Goal: Task Accomplishment & Management: Use online tool/utility

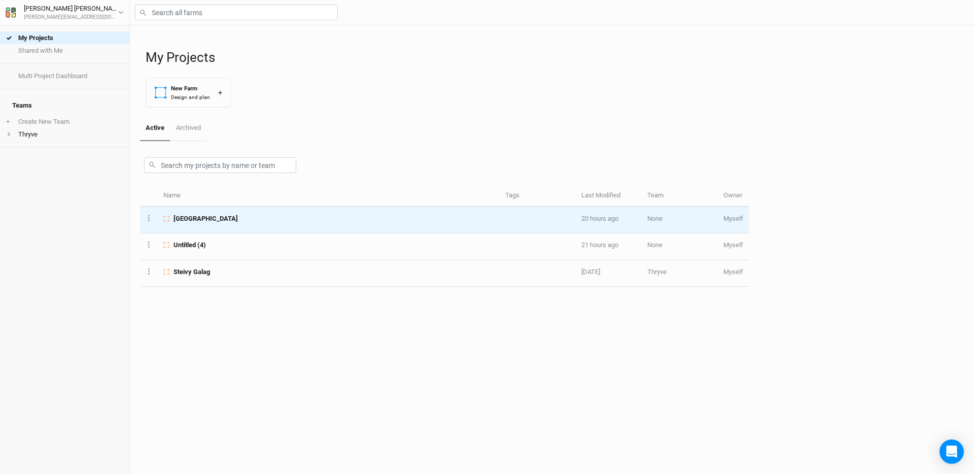
click at [204, 225] on td "[GEOGRAPHIC_DATA]" at bounding box center [329, 220] width 342 height 26
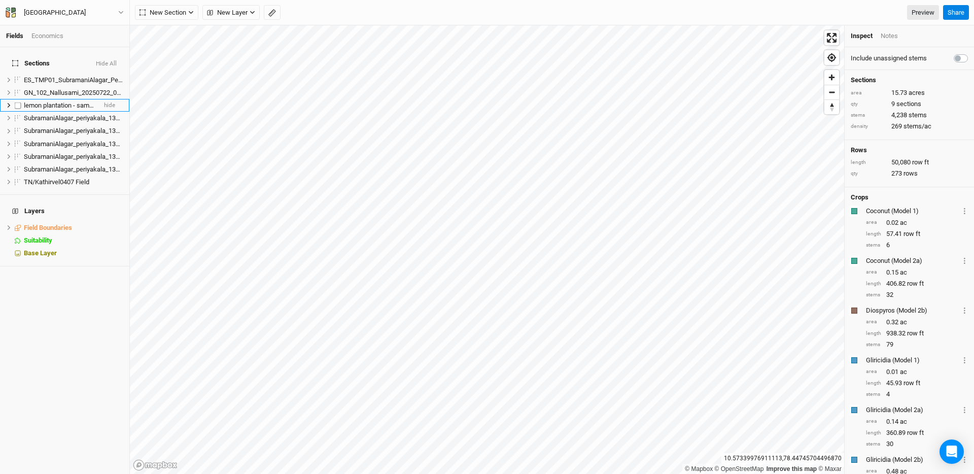
click at [108, 99] on li "lemon plantation - same farmer Field hide" at bounding box center [64, 105] width 129 height 13
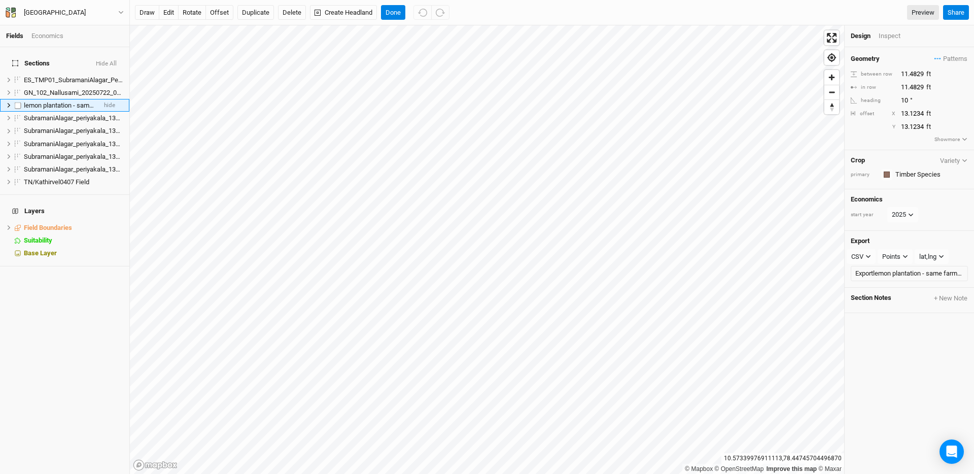
click at [108, 99] on li "lemon plantation - same farmer Field hide" at bounding box center [64, 105] width 129 height 13
click at [290, 13] on button "Delete" at bounding box center [292, 12] width 28 height 15
click at [9, 103] on icon at bounding box center [9, 105] width 3 height 5
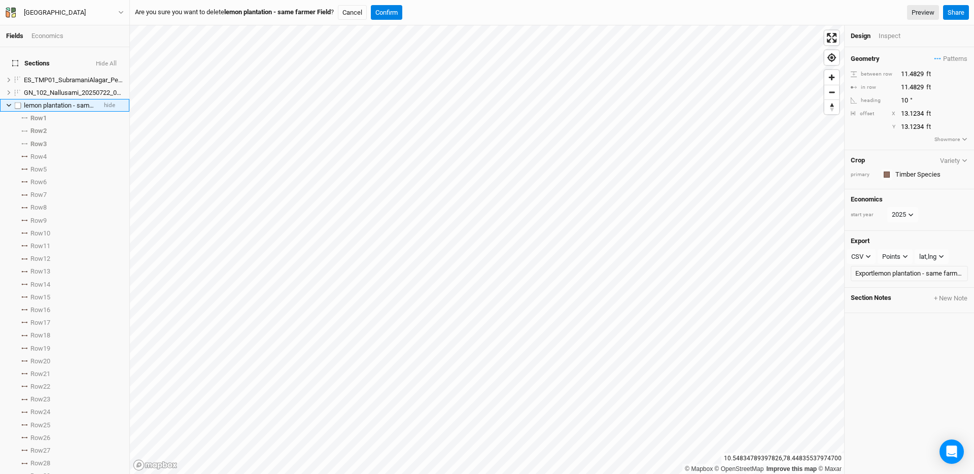
click at [18, 99] on label at bounding box center [18, 105] width 13 height 13
click at [18, 102] on input "checkbox" at bounding box center [18, 105] width 7 height 7
checkbox input "true"
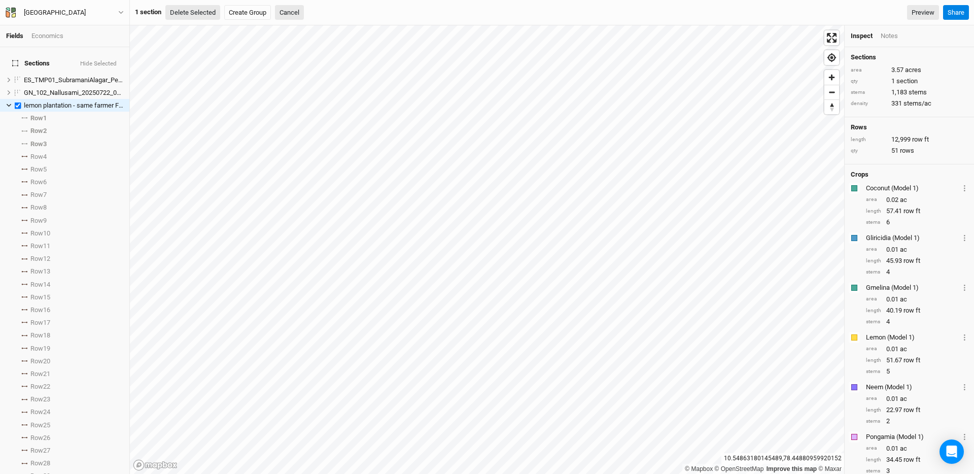
click at [206, 10] on button "Delete Selected" at bounding box center [192, 12] width 55 height 15
click at [312, 11] on button "Confirm" at bounding box center [306, 12] width 31 height 15
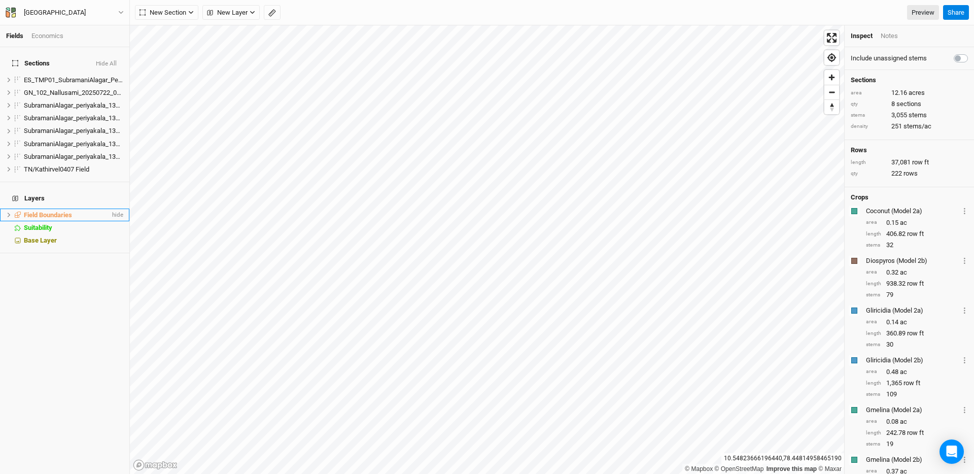
click at [7, 212] on icon at bounding box center [9, 215] width 6 height 6
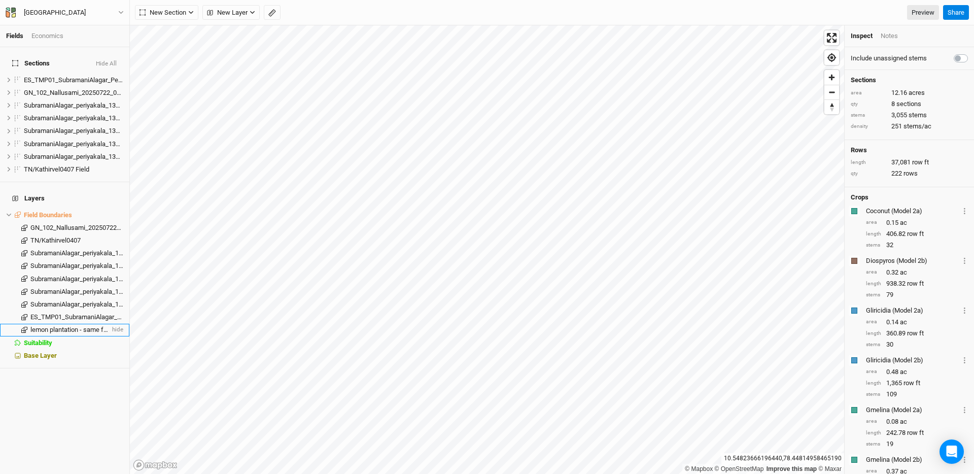
click at [98, 326] on span "lemon plantation - same farmer" at bounding box center [75, 330] width 90 height 8
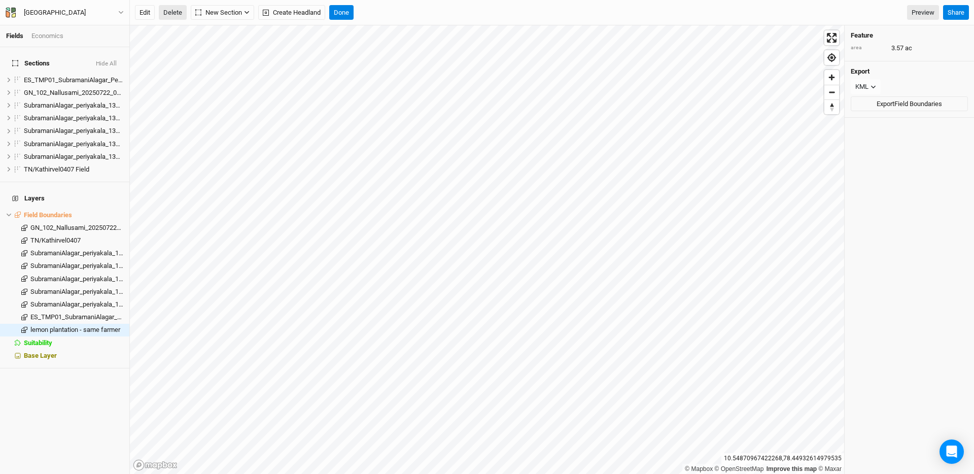
click at [181, 12] on button "Delete" at bounding box center [173, 12] width 28 height 15
click at [376, 12] on button "Confirm" at bounding box center [371, 12] width 31 height 15
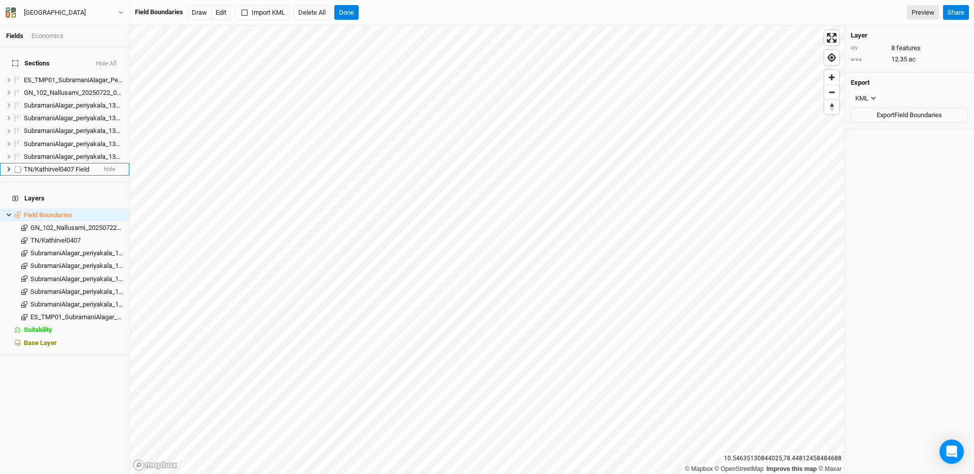
click at [18, 164] on label at bounding box center [18, 169] width 13 height 13
click at [18, 166] on input "checkbox" at bounding box center [18, 169] width 7 height 7
checkbox input "true"
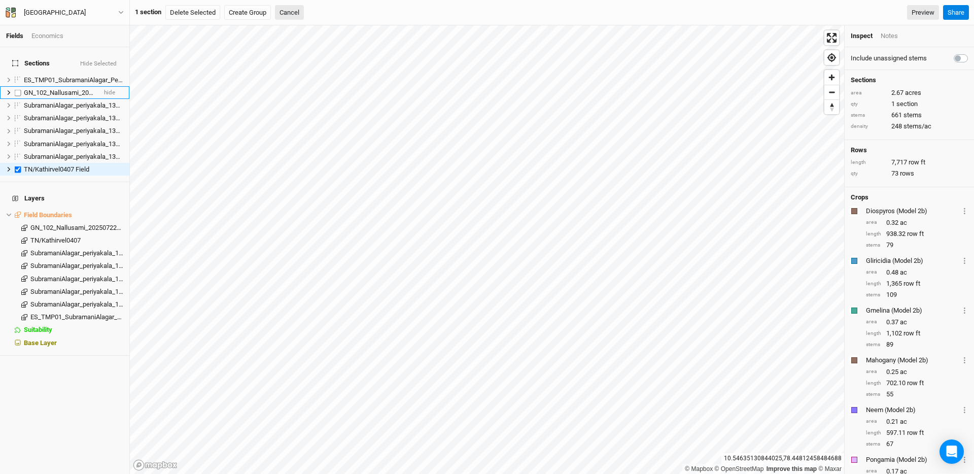
click at [18, 88] on label at bounding box center [18, 92] width 13 height 13
click at [18, 89] on input "checkbox" at bounding box center [18, 92] width 7 height 7
click at [18, 88] on label at bounding box center [18, 92] width 13 height 13
click at [18, 89] on input "checkbox" at bounding box center [18, 92] width 7 height 7
checkbox input "false"
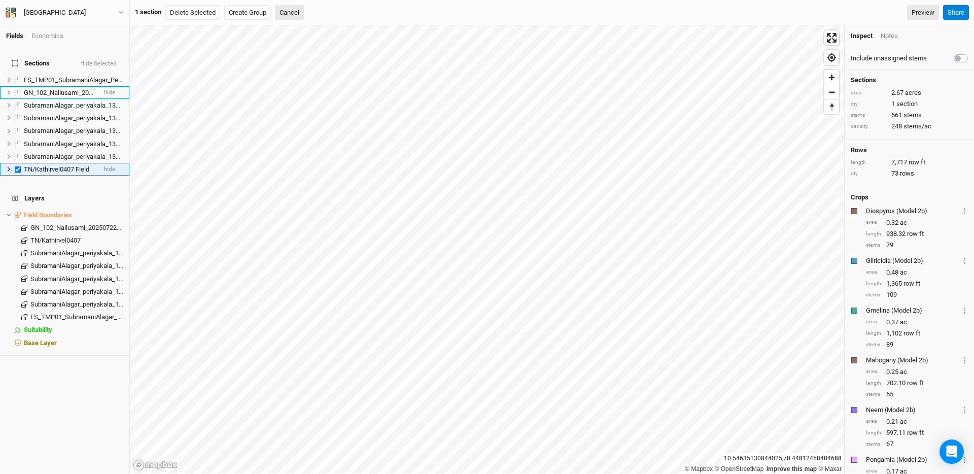
click at [21, 163] on label at bounding box center [18, 169] width 13 height 13
click at [21, 166] on input "checkbox" at bounding box center [18, 169] width 7 height 7
click at [21, 163] on label at bounding box center [18, 169] width 13 height 13
click at [21, 166] on input "checkbox" at bounding box center [18, 169] width 7 height 7
click at [18, 163] on label at bounding box center [18, 169] width 13 height 13
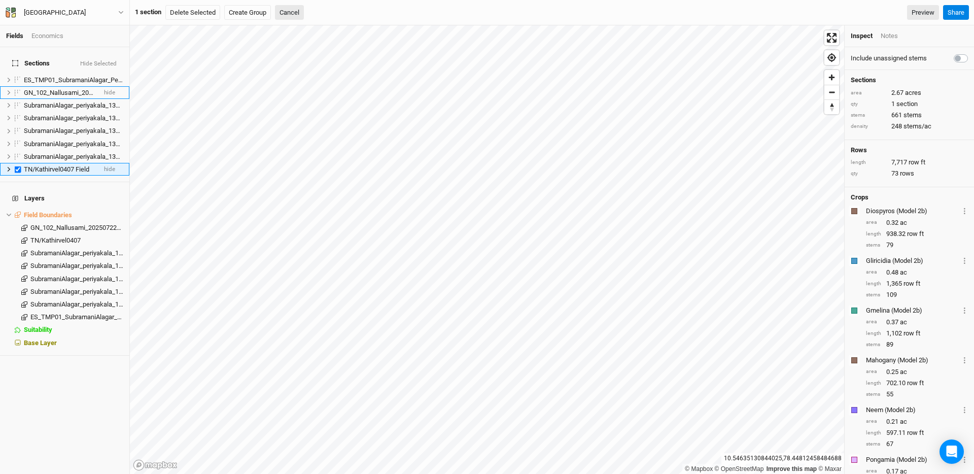
click at [18, 166] on input "checkbox" at bounding box center [18, 169] width 7 height 7
checkbox input "false"
click at [232, 16] on span "New Layer" at bounding box center [227, 13] width 41 height 10
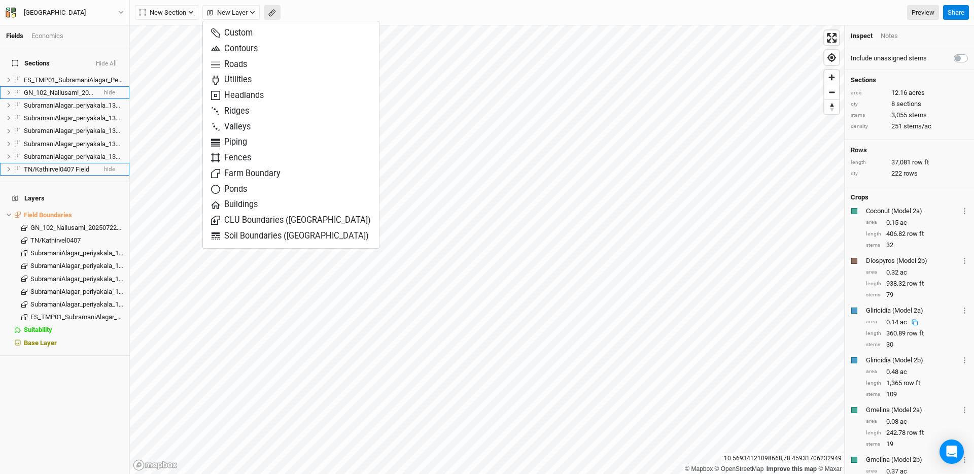
click at [275, 12] on icon "button" at bounding box center [272, 13] width 8 height 8
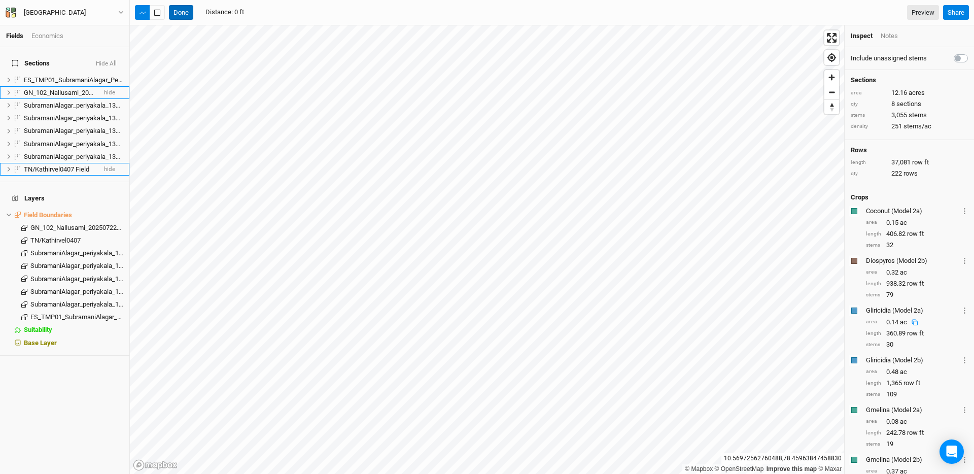
click at [184, 17] on button "Done" at bounding box center [181, 12] width 24 height 15
click at [191, 12] on icon "button" at bounding box center [191, 13] width 6 height 6
click at [228, 12] on span "New Layer" at bounding box center [227, 13] width 41 height 10
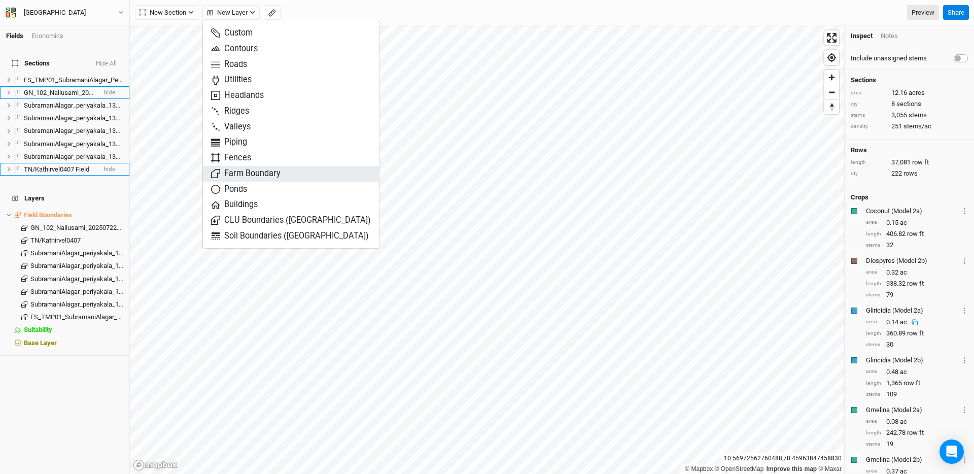
click at [279, 168] on span "Farm Boundary" at bounding box center [245, 174] width 69 height 12
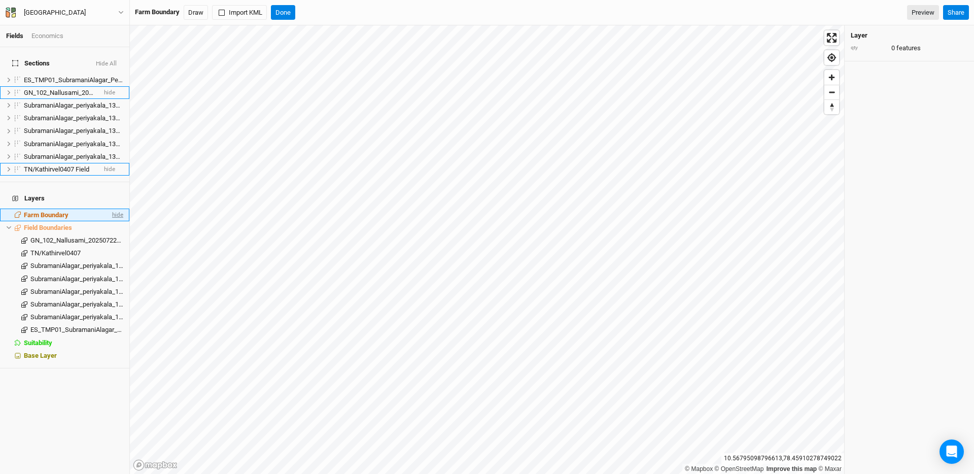
click at [110, 208] on span "hide" at bounding box center [116, 214] width 13 height 13
click at [49, 211] on span "Farm Boundary" at bounding box center [45, 215] width 43 height 8
click at [46, 224] on span "Field Boundaries" at bounding box center [48, 228] width 48 height 8
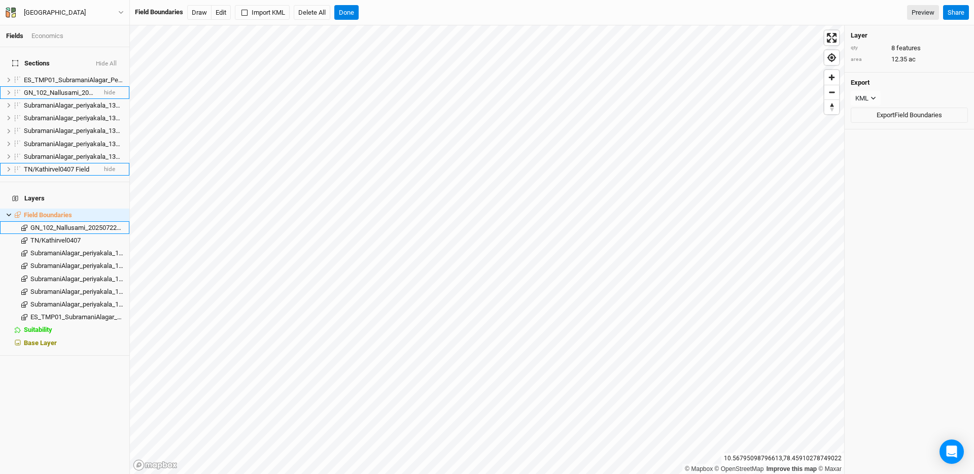
click at [46, 211] on span "Field Boundaries" at bounding box center [48, 215] width 48 height 8
click at [276, 13] on button "Import KML" at bounding box center [262, 12] width 55 height 15
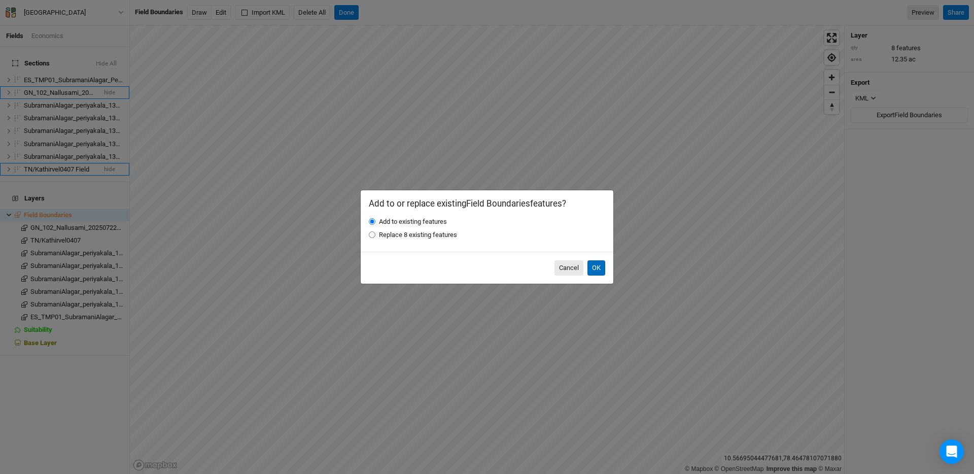
click at [595, 266] on button "OK" at bounding box center [596, 267] width 18 height 15
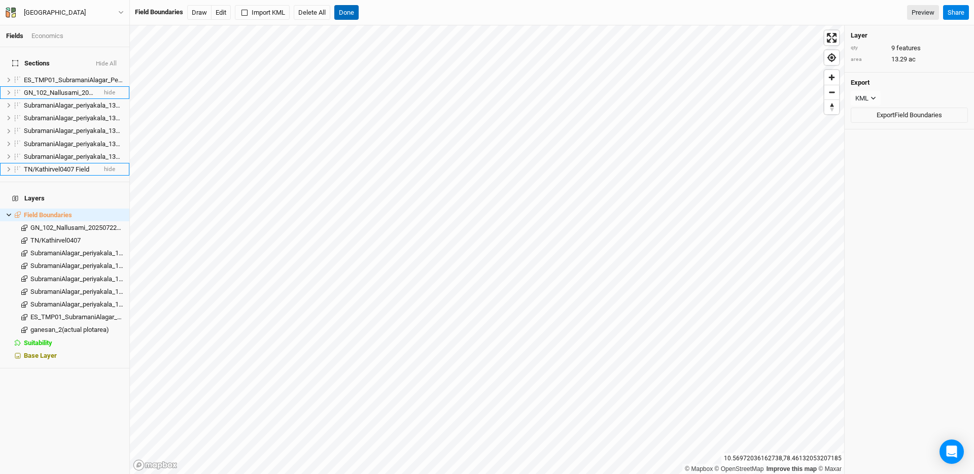
click at [351, 17] on button "Done" at bounding box center [346, 12] width 24 height 15
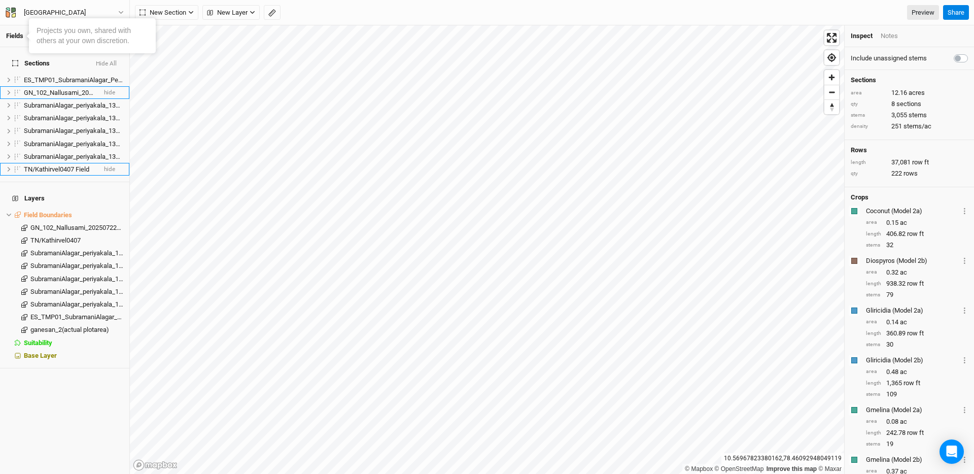
click at [31, 59] on span "Sections" at bounding box center [31, 63] width 38 height 8
click at [33, 326] on span "ganesan_2(actual plotarea)" at bounding box center [69, 330] width 79 height 8
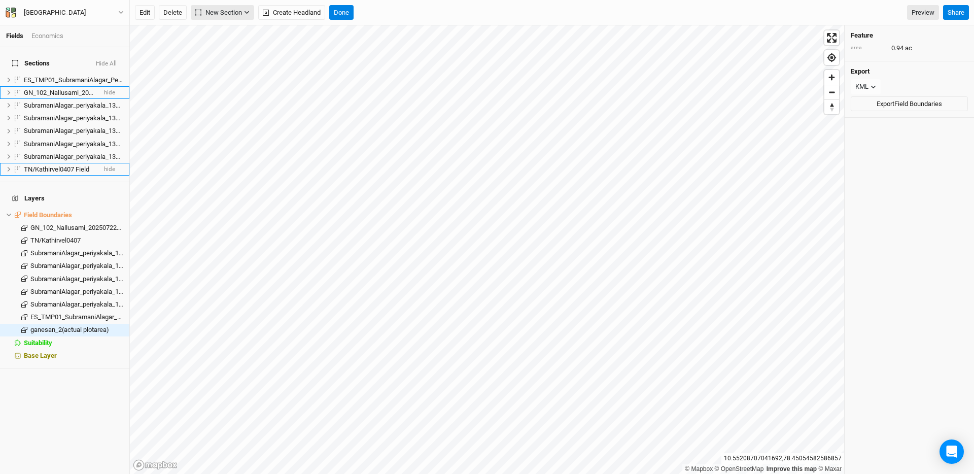
click at [228, 13] on span "New Section" at bounding box center [218, 13] width 47 height 10
click at [219, 31] on div "Grid" at bounding box center [220, 33] width 15 height 12
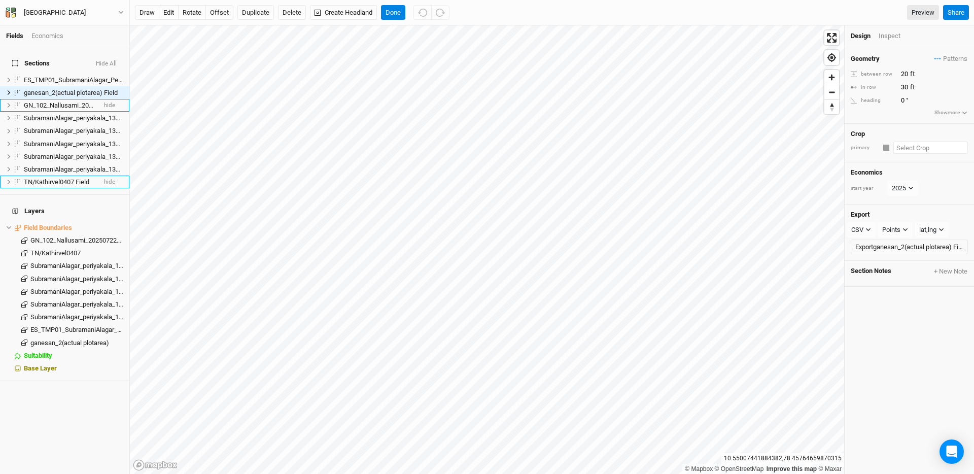
click at [908, 144] on input "text" at bounding box center [930, 147] width 75 height 12
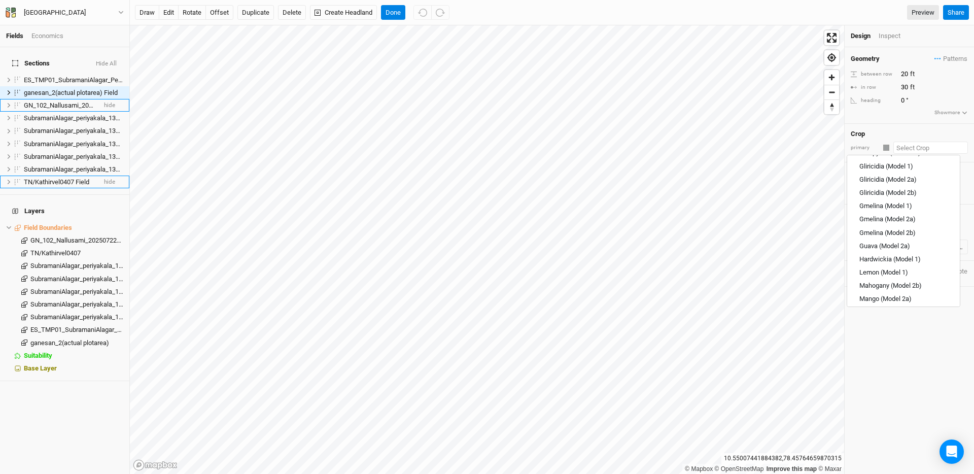
scroll to position [344, 0]
click at [893, 282] on div "Timber Species" at bounding box center [881, 283] width 45 height 9
type input "13.1234"
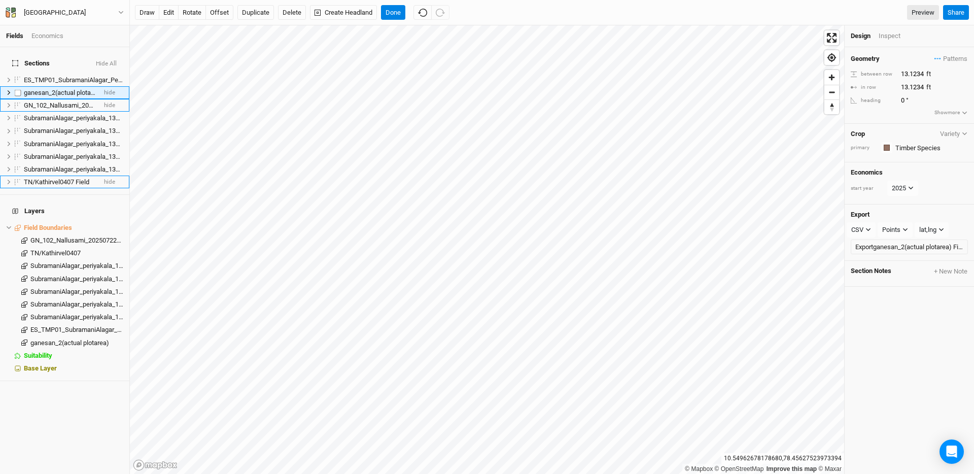
click at [8, 90] on icon at bounding box center [9, 93] width 6 height 6
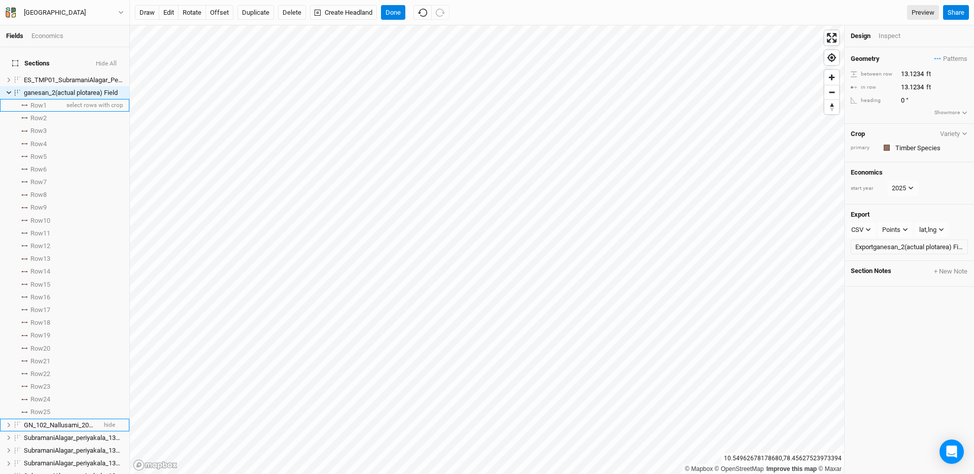
click at [26, 104] on icon at bounding box center [27, 105] width 2 height 2
click at [949, 110] on button "Show more" at bounding box center [951, 112] width 34 height 9
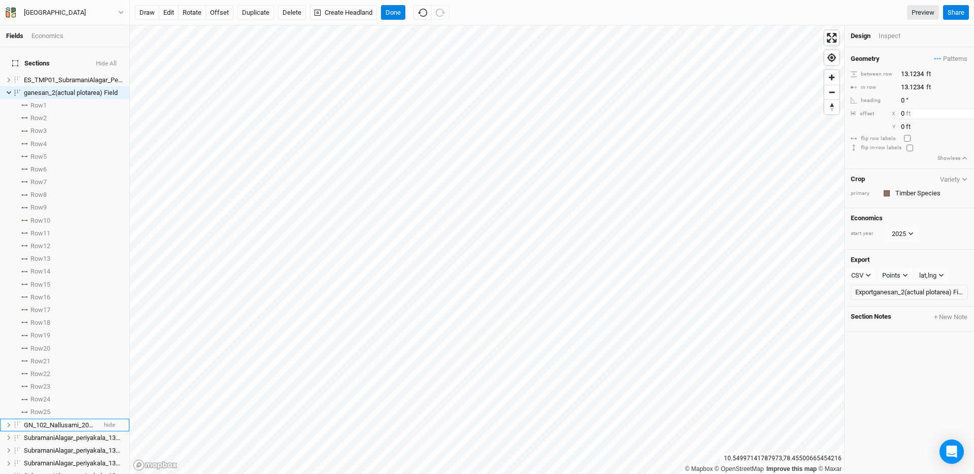
click at [903, 114] on input "0" at bounding box center [942, 113] width 88 height 11
type input "5"
click at [904, 126] on input "0" at bounding box center [942, 126] width 88 height 11
type input "5"
click at [903, 101] on input "0" at bounding box center [942, 100] width 88 height 11
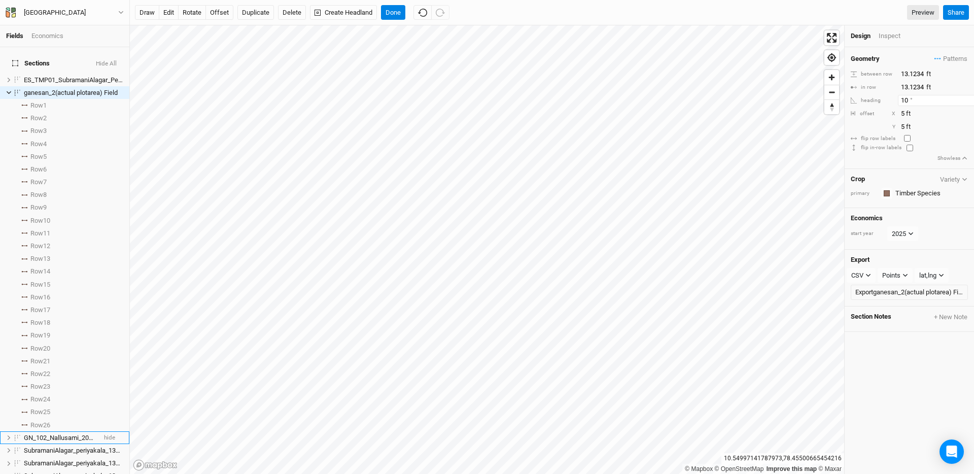
type input "10"
click at [32, 101] on span "Row 1" at bounding box center [38, 105] width 16 height 8
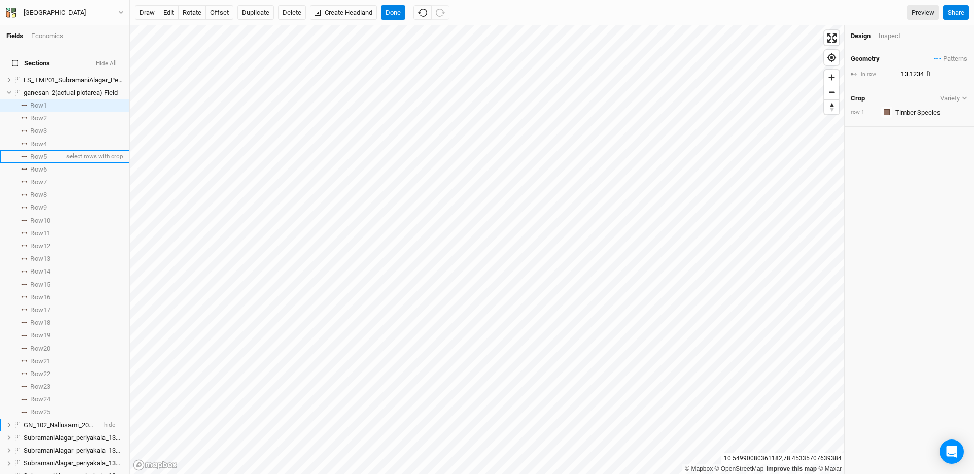
click at [40, 153] on span "Row 5" at bounding box center [38, 157] width 16 height 8
click at [38, 203] on span "Row 9" at bounding box center [38, 207] width 16 height 8
click at [934, 56] on span "Patterns" at bounding box center [950, 59] width 33 height 10
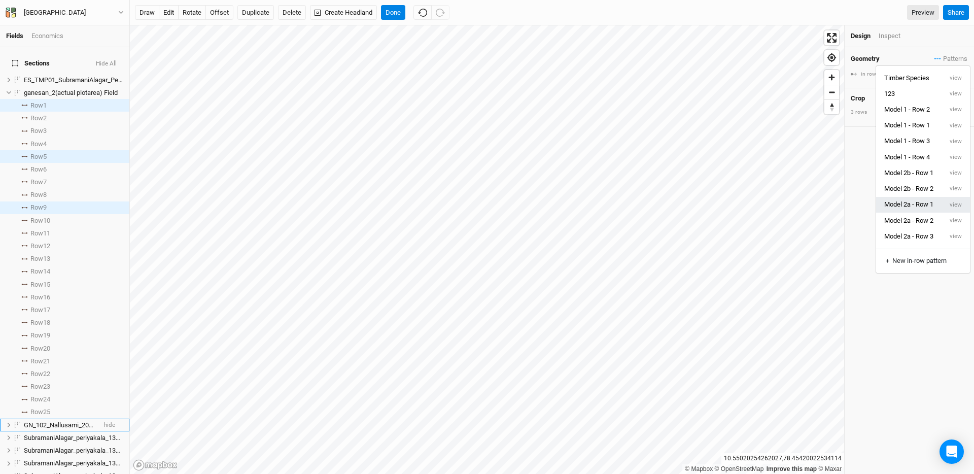
click at [933, 208] on button "Model 2a - Row 1" at bounding box center [909, 205] width 66 height 16
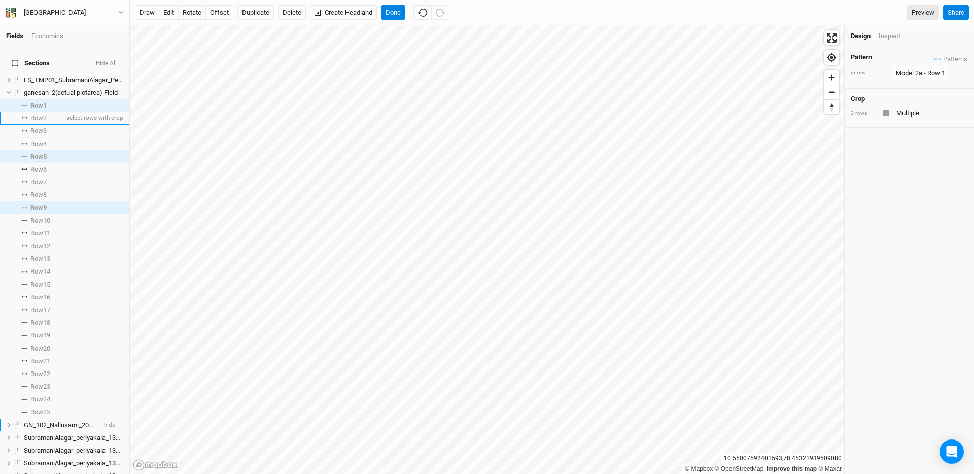
click at [42, 114] on span "Row 2" at bounding box center [38, 118] width 16 height 8
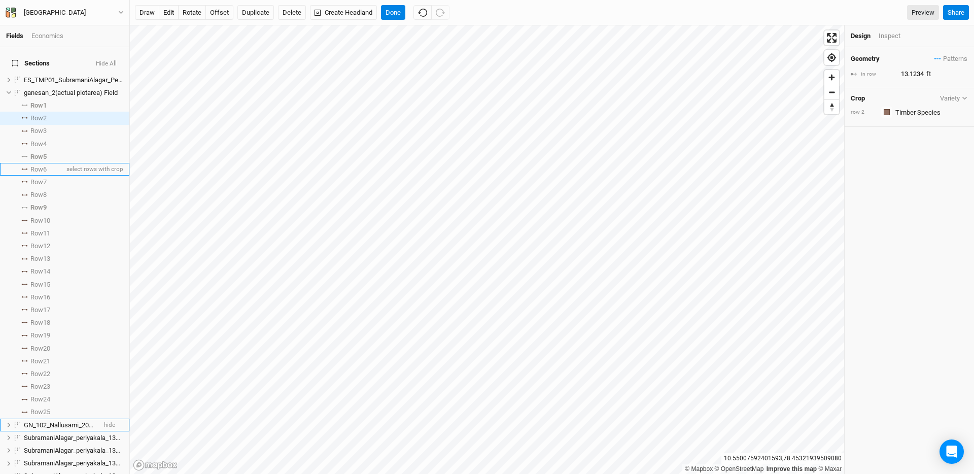
click at [38, 165] on span "Row 6" at bounding box center [38, 169] width 16 height 8
click at [50, 217] on span "Row 10" at bounding box center [40, 221] width 20 height 8
click at [934, 58] on icon "button" at bounding box center [937, 59] width 7 height 2
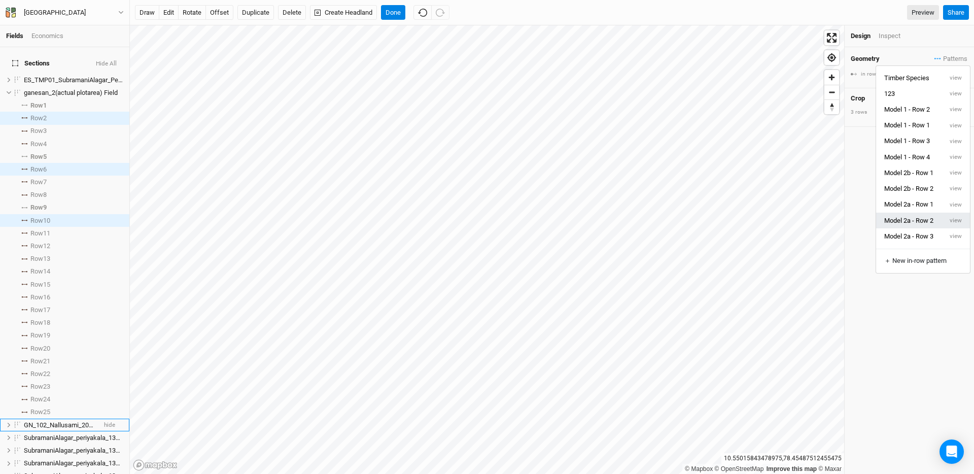
click at [940, 214] on button "Model 2a - Row 2" at bounding box center [909, 220] width 66 height 16
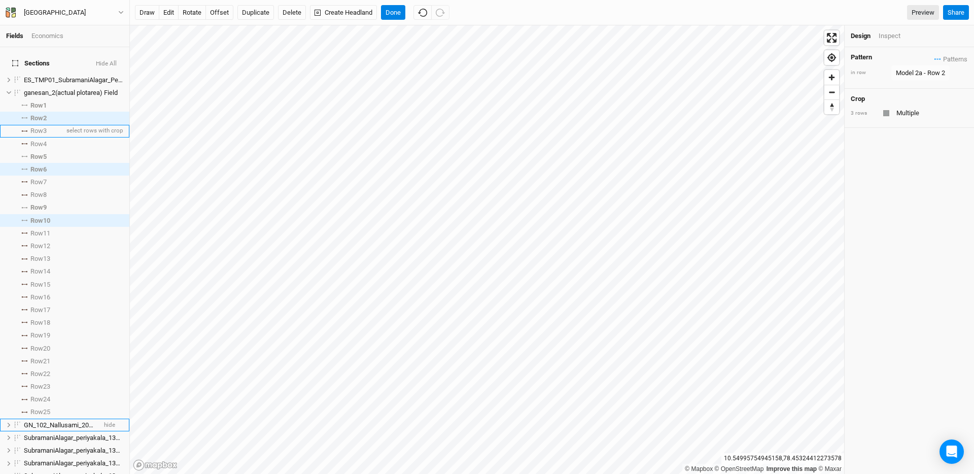
click at [39, 127] on span "Row 3" at bounding box center [38, 131] width 16 height 8
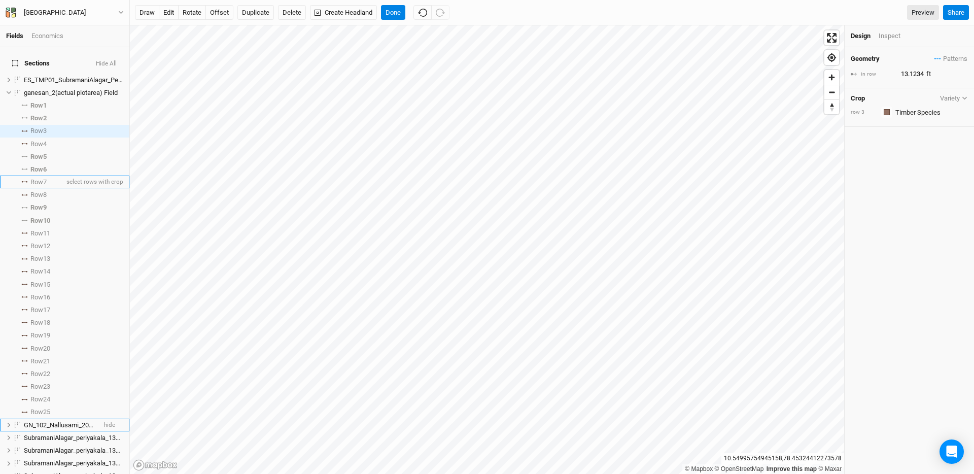
click at [45, 178] on span "Row 7" at bounding box center [38, 182] width 16 height 8
click at [64, 227] on span "select rows with crop" at bounding box center [93, 233] width 59 height 13
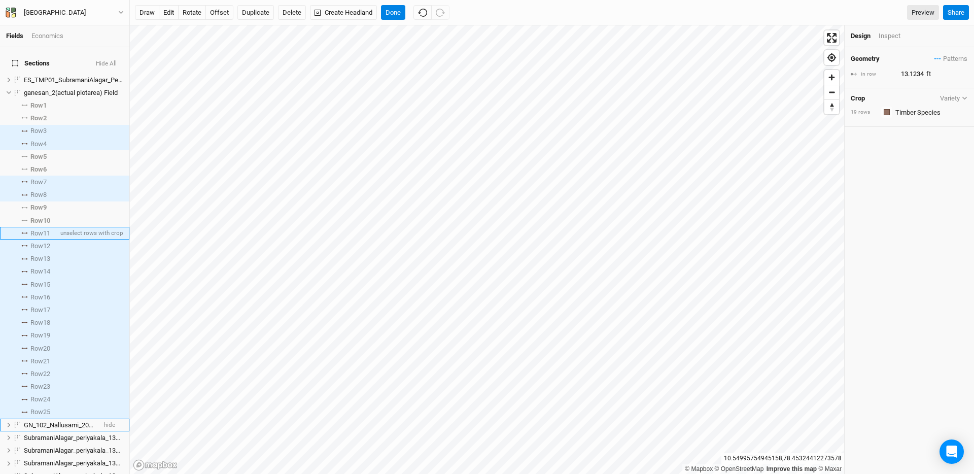
click at [34, 229] on span "Row 11" at bounding box center [40, 233] width 20 height 8
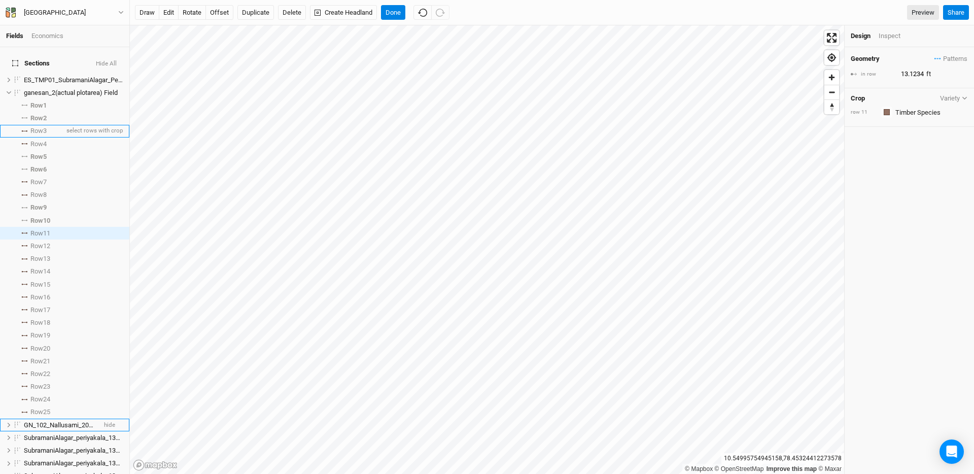
click at [38, 127] on span "Row 3" at bounding box center [38, 131] width 16 height 8
click at [44, 178] on span "Row 7" at bounding box center [38, 182] width 16 height 8
click at [41, 229] on span "Row 11" at bounding box center [40, 233] width 20 height 8
click at [934, 57] on span "Patterns" at bounding box center [950, 59] width 33 height 10
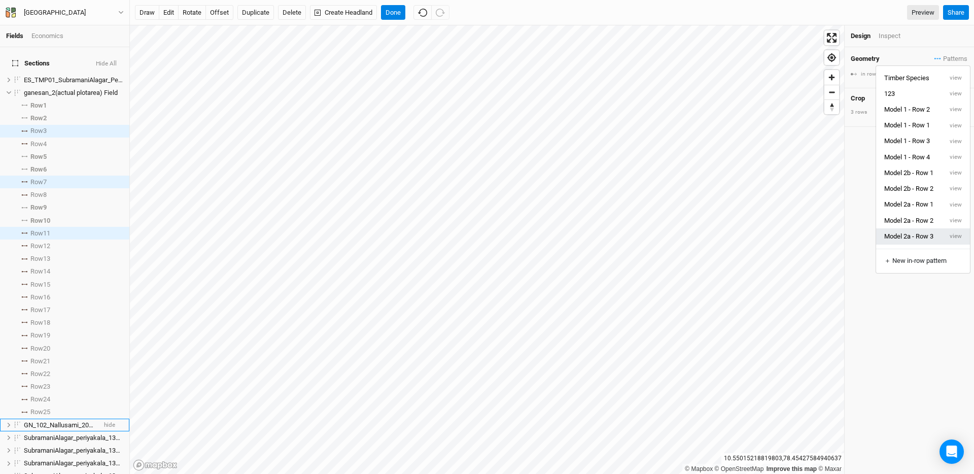
click at [938, 235] on button "Model 2a - Row 3" at bounding box center [909, 236] width 66 height 16
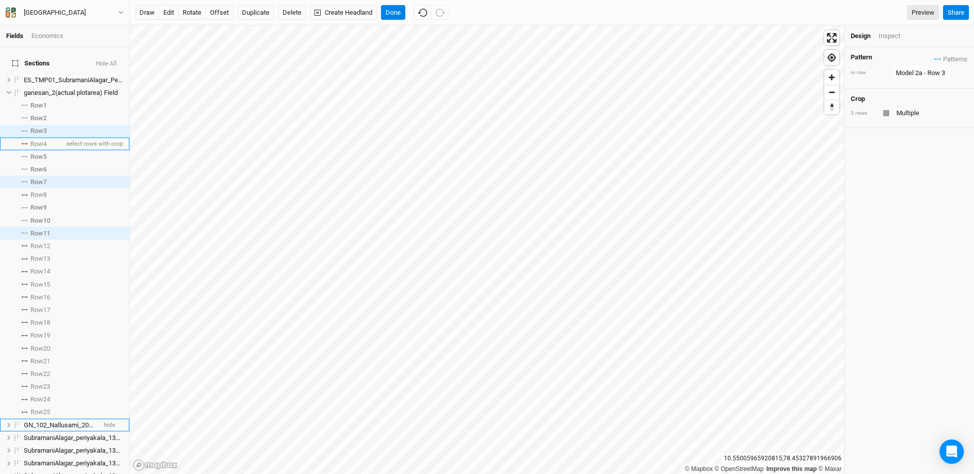
click at [41, 140] on span "Row 4" at bounding box center [38, 144] width 16 height 8
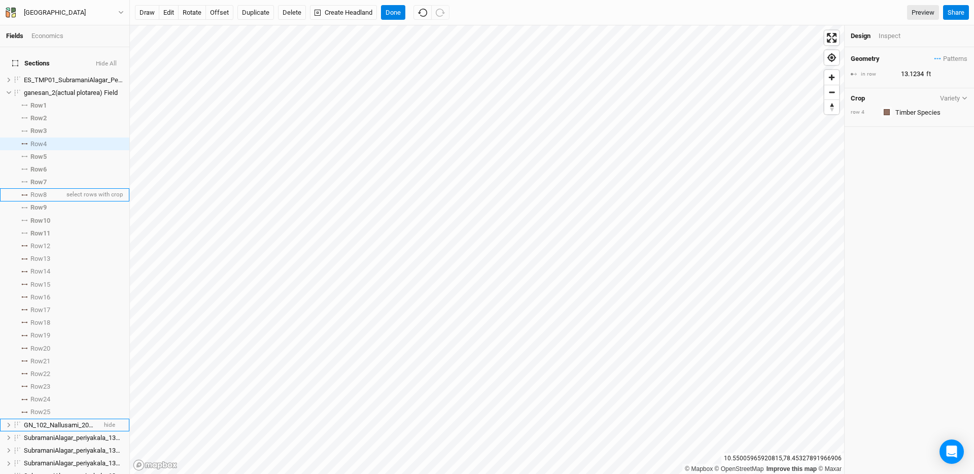
click at [41, 191] on span "Row 8" at bounding box center [38, 195] width 16 height 8
click at [42, 242] on span "Row 12" at bounding box center [40, 246] width 20 height 8
click at [934, 58] on icon "button" at bounding box center [937, 59] width 7 height 2
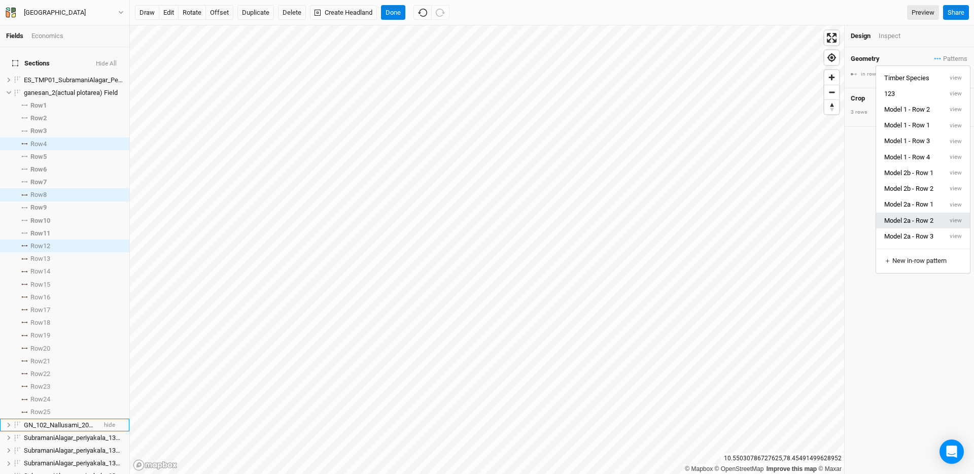
click at [931, 223] on button "Model 2a - Row 2" at bounding box center [909, 220] width 66 height 16
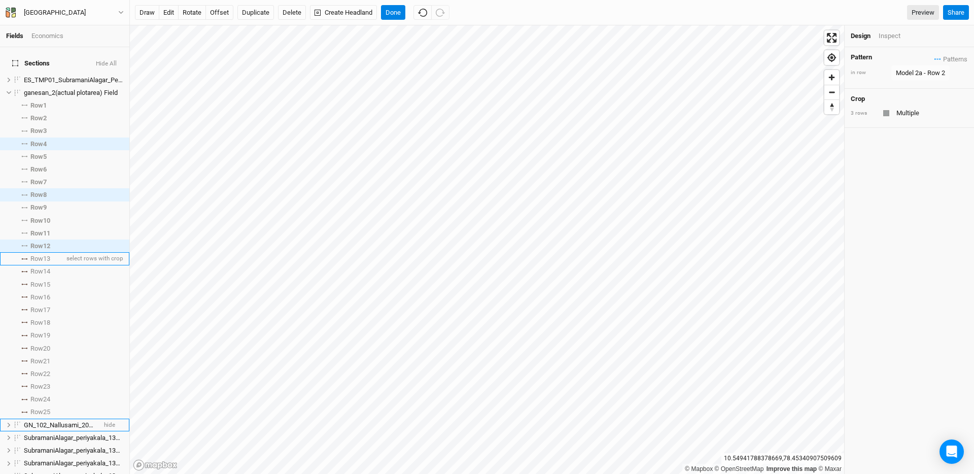
click at [26, 254] on li "Row 13 select rows with crop" at bounding box center [64, 258] width 129 height 13
click at [927, 117] on input "text" at bounding box center [930, 112] width 76 height 12
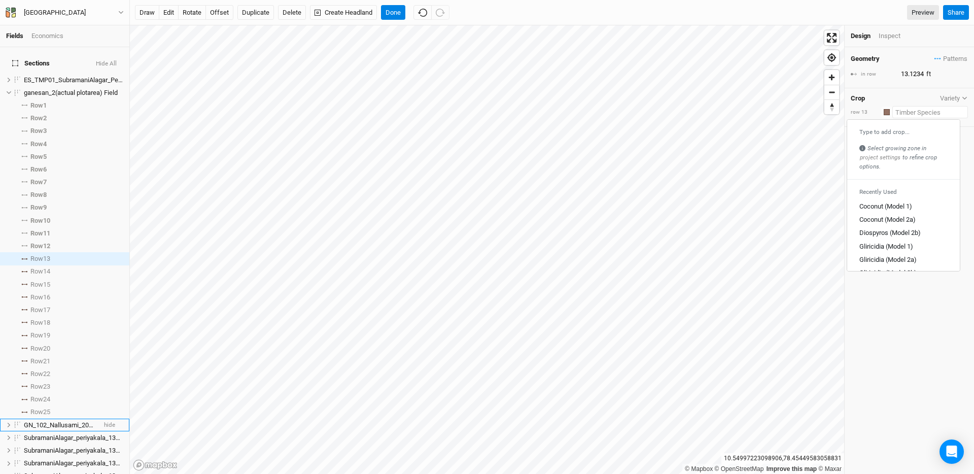
click at [882, 124] on div "Type to add crop... Select growing zone in project settings to refine crop opti…" at bounding box center [903, 149] width 113 height 51
click at [882, 129] on div "Type to add crop..." at bounding box center [903, 132] width 88 height 8
type input "No"
type input "None"
click at [892, 149] on mark "Non" at bounding box center [898, 147] width 12 height 8
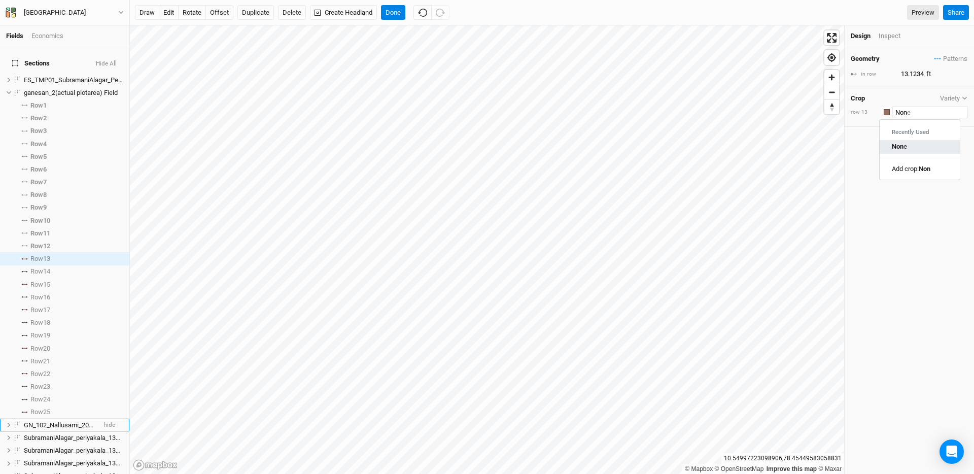
type input "None"
click at [43, 278] on li "Row 15 select rows with crop" at bounding box center [64, 284] width 129 height 13
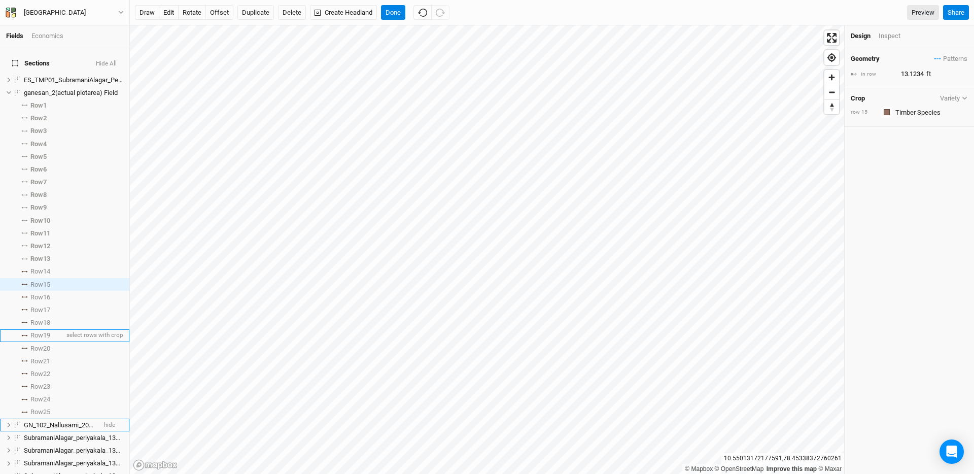
click at [46, 331] on span "Row 19" at bounding box center [40, 335] width 20 height 8
click at [39, 395] on span "Row 24" at bounding box center [40, 399] width 20 height 8
click at [41, 382] on span "Row 23" at bounding box center [40, 386] width 20 height 8
click at [44, 382] on span "Row 23" at bounding box center [40, 386] width 20 height 8
click at [44, 280] on span "Row 15" at bounding box center [40, 284] width 20 height 8
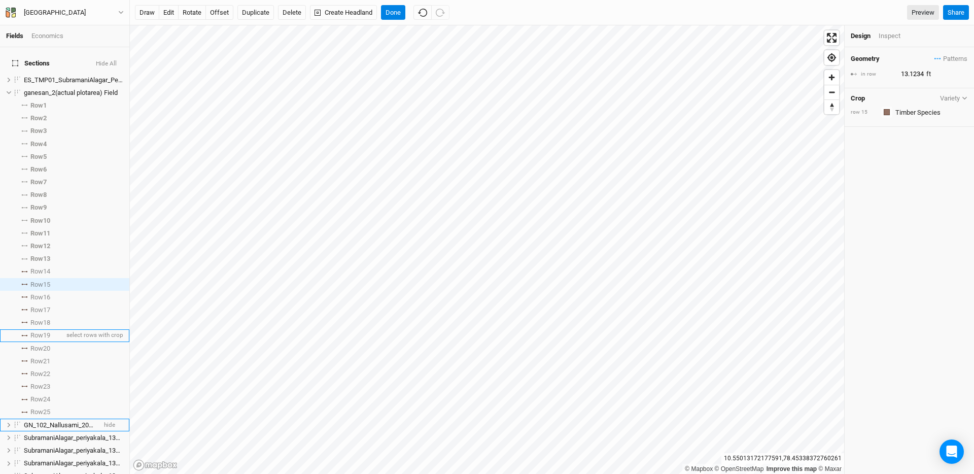
click at [43, 331] on span "Row 19" at bounding box center [40, 335] width 20 height 8
click at [41, 382] on span "Row 23" at bounding box center [40, 386] width 20 height 8
click at [934, 55] on span "Patterns" at bounding box center [950, 59] width 33 height 10
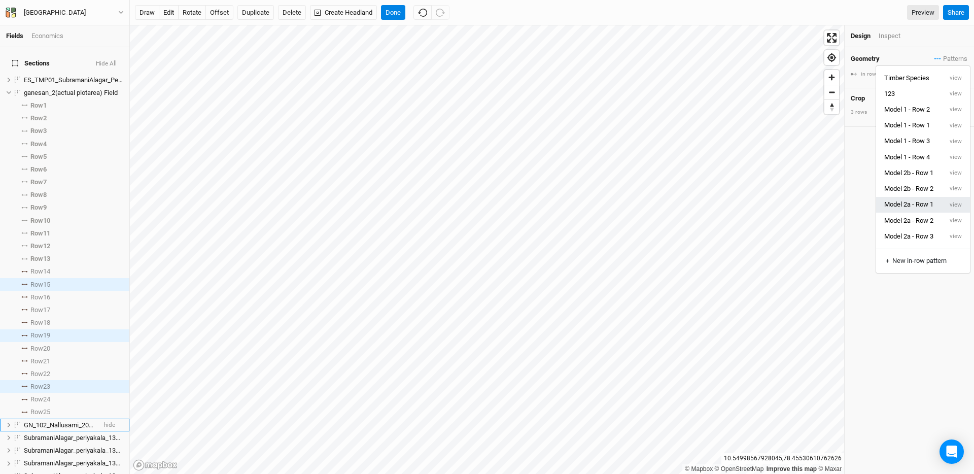
click at [936, 200] on button "Model 2a - Row 1" at bounding box center [909, 205] width 66 height 16
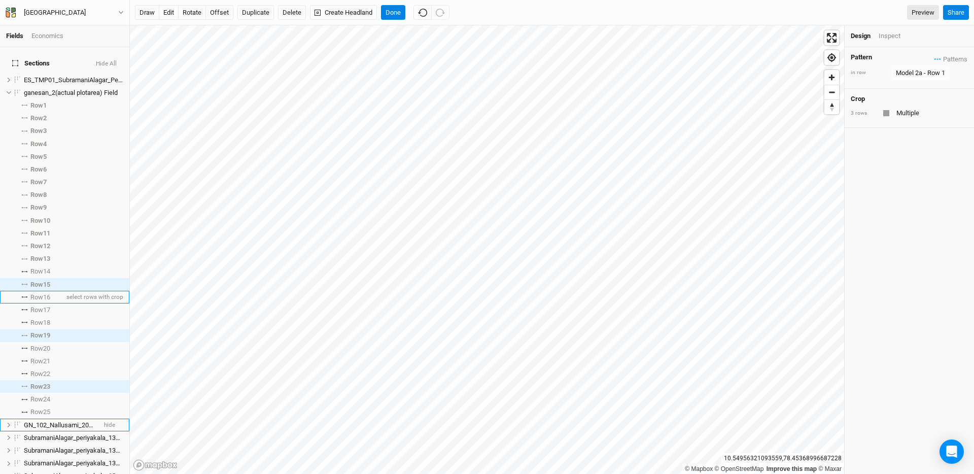
click at [43, 293] on span "Row 16" at bounding box center [40, 297] width 20 height 8
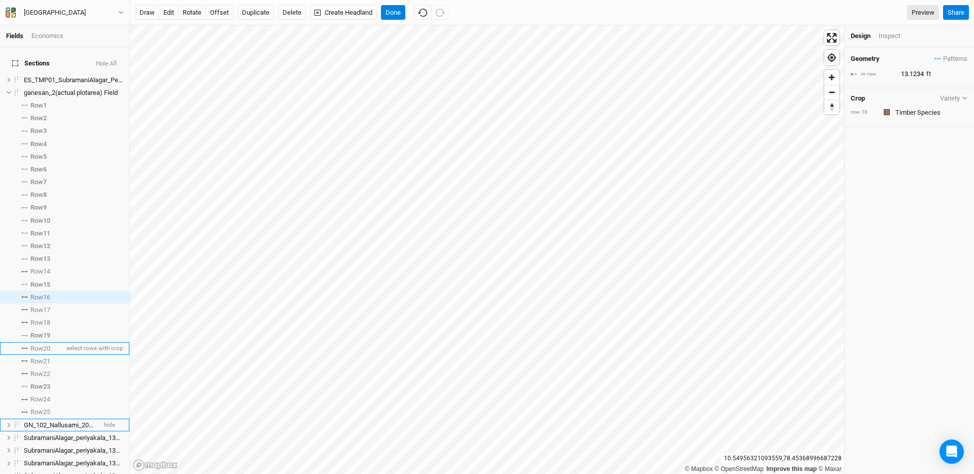
click at [40, 344] on span "Row 20" at bounding box center [40, 348] width 20 height 8
click at [47, 395] on span "Row 24" at bounding box center [40, 399] width 20 height 8
click at [934, 58] on icon "button" at bounding box center [937, 59] width 7 height 2
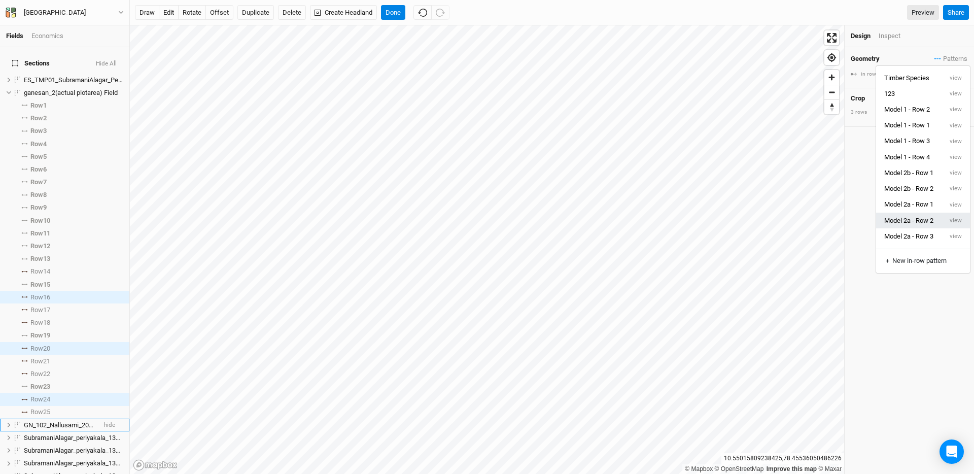
click at [938, 222] on button "Model 2a - Row 2" at bounding box center [909, 220] width 66 height 16
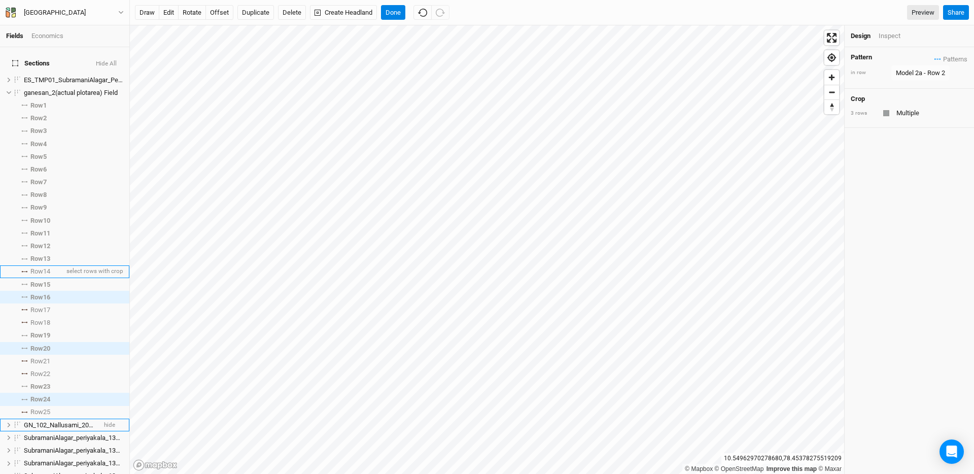
click at [38, 267] on span "Row 14" at bounding box center [40, 271] width 20 height 8
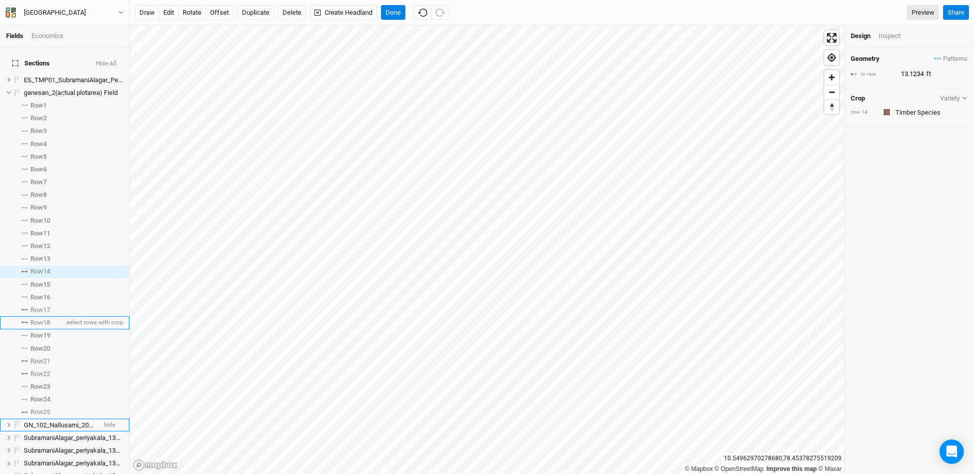
click at [40, 318] on span "Row 18" at bounding box center [40, 322] width 20 height 8
click at [44, 367] on li "Row 22 select rows with crop" at bounding box center [64, 373] width 129 height 13
click at [924, 56] on div "Geometry Patterns Timber Species view 123 view Model 1 - Row 2 view Model 1 - R…" at bounding box center [909, 58] width 117 height 11
click at [934, 57] on span "Patterns" at bounding box center [950, 59] width 33 height 10
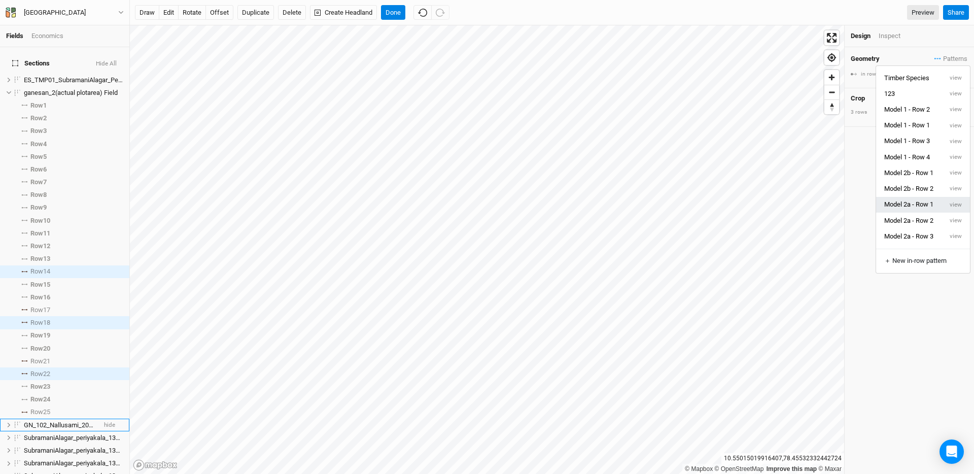
click at [928, 206] on button "Model 2a - Row 1" at bounding box center [909, 205] width 66 height 16
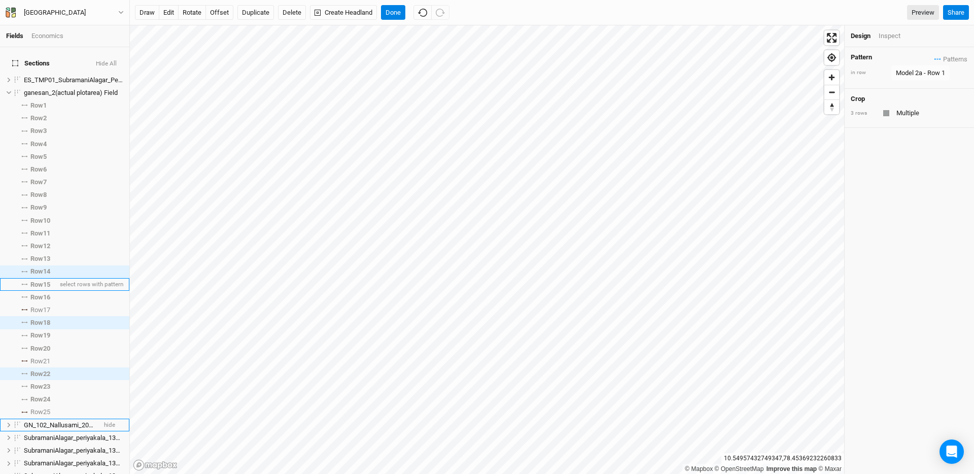
click at [38, 280] on span "Row 15" at bounding box center [40, 284] width 20 height 8
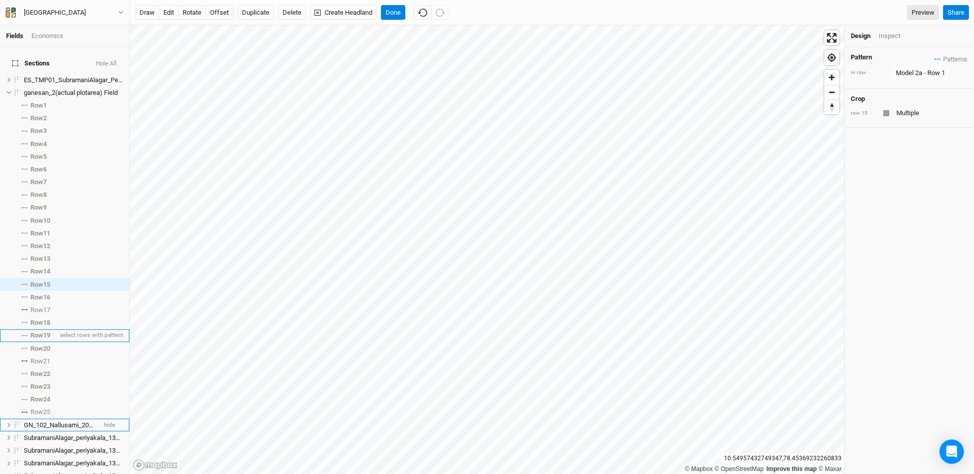
click at [46, 331] on span "Row 19" at bounding box center [40, 335] width 20 height 8
click at [45, 380] on li "Row 23 select rows with pattern" at bounding box center [64, 386] width 129 height 13
click at [934, 56] on span "Patterns" at bounding box center [950, 59] width 33 height 10
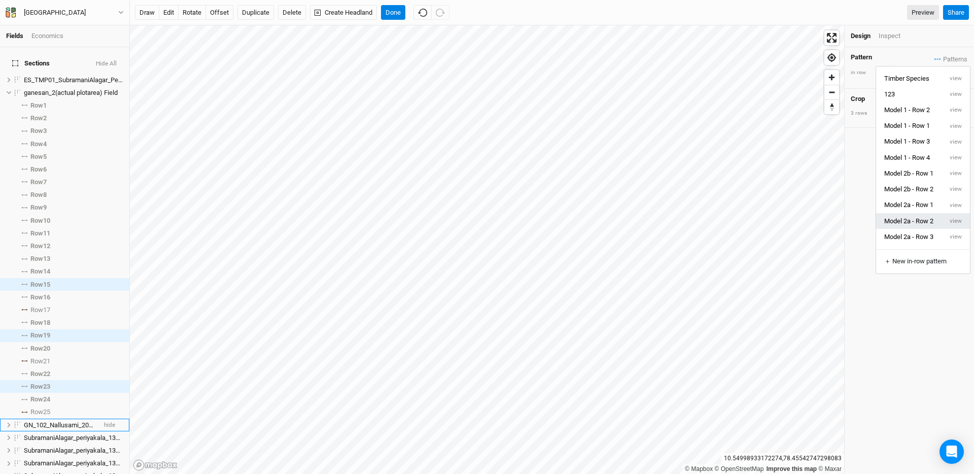
click at [929, 217] on button "Model 2a - Row 2" at bounding box center [909, 221] width 66 height 16
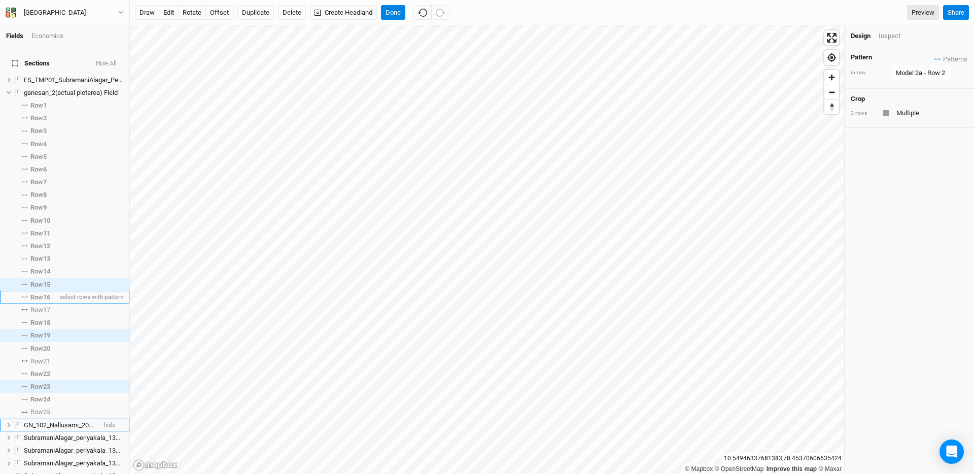
click at [47, 293] on span "Row 16" at bounding box center [40, 297] width 20 height 8
click at [45, 294] on span "Row 16" at bounding box center [40, 297] width 20 height 8
click at [48, 345] on span "Row 20" at bounding box center [40, 348] width 20 height 8
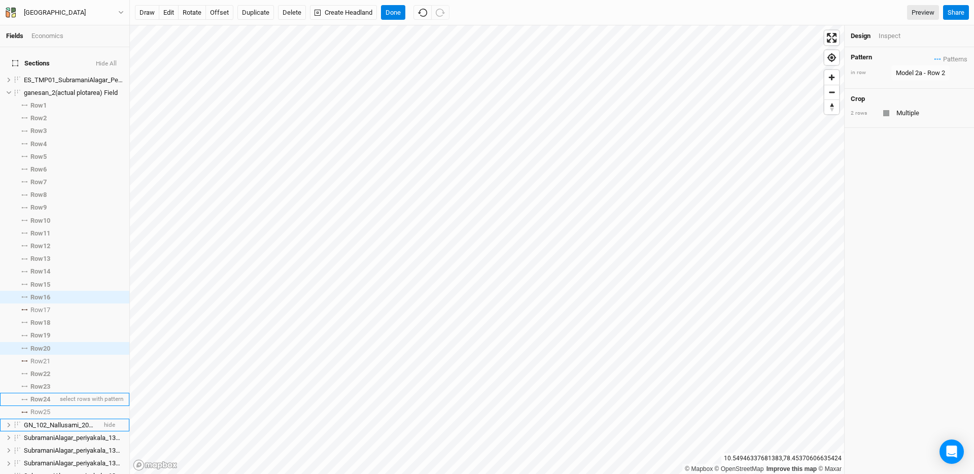
click at [44, 395] on span "Row 24" at bounding box center [40, 399] width 20 height 8
click at [934, 58] on icon "button" at bounding box center [937, 59] width 7 height 2
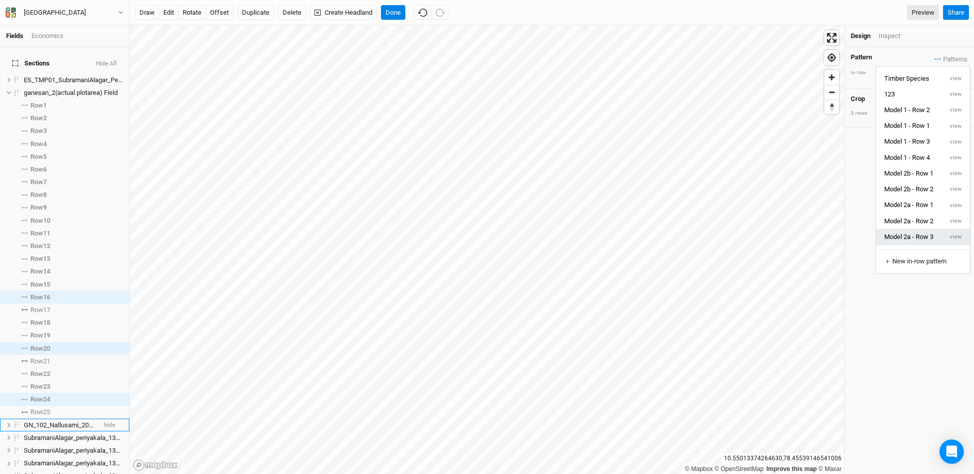
click at [917, 236] on button "Model 2a - Row 3" at bounding box center [909, 237] width 66 height 16
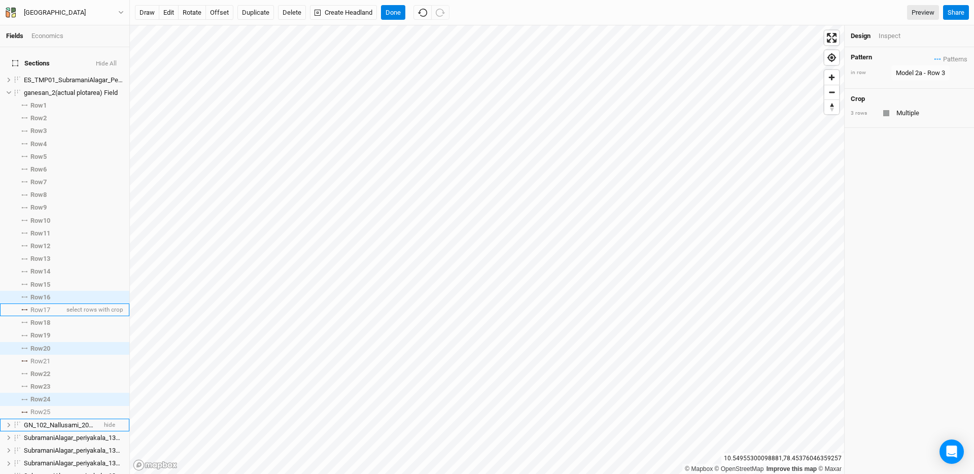
click at [43, 306] on span "Row 17" at bounding box center [40, 310] width 20 height 8
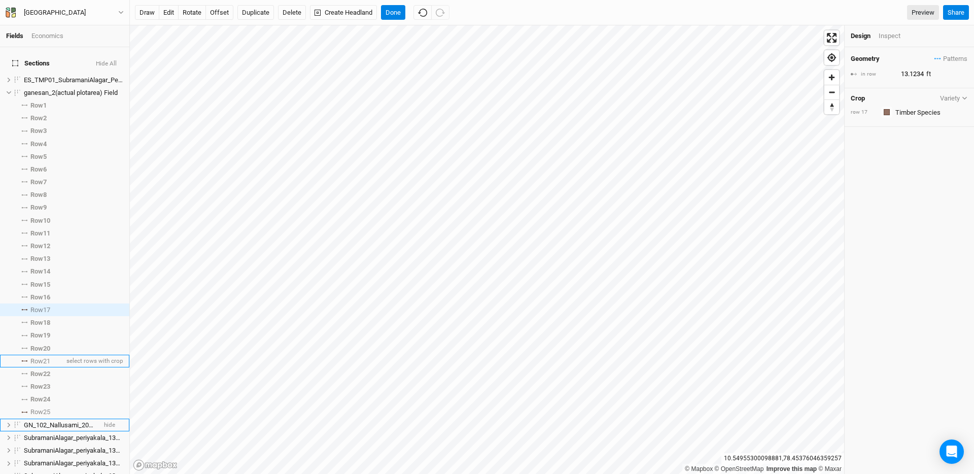
click at [48, 359] on li "Row 21 select rows with crop" at bounding box center [64, 361] width 129 height 13
click at [43, 408] on span "Row 25" at bounding box center [40, 412] width 20 height 8
click at [934, 58] on icon "button" at bounding box center [937, 59] width 7 height 2
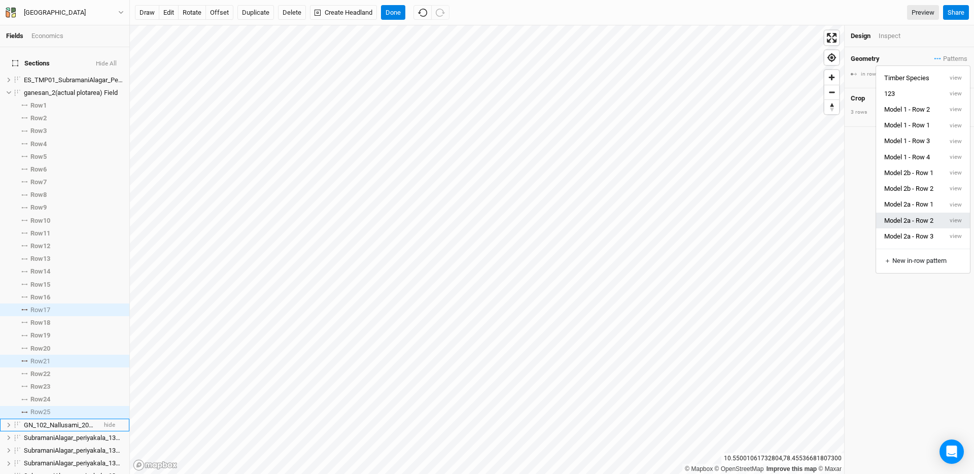
click at [929, 220] on button "Model 2a - Row 2" at bounding box center [909, 220] width 66 height 16
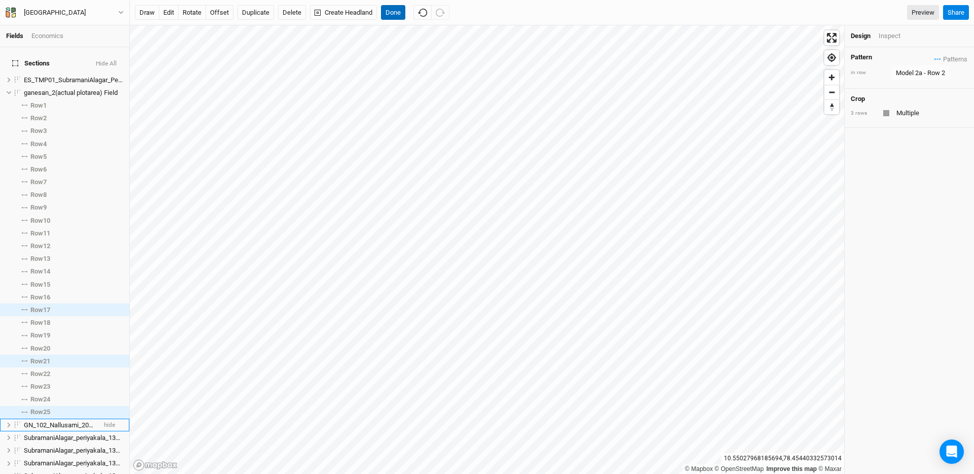
click at [389, 15] on button "Done" at bounding box center [393, 12] width 24 height 15
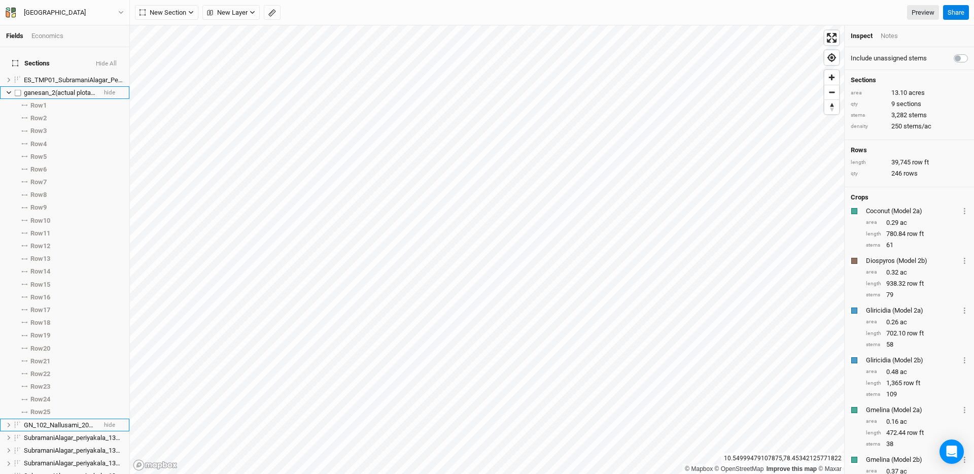
click at [8, 90] on icon at bounding box center [9, 93] width 6 height 6
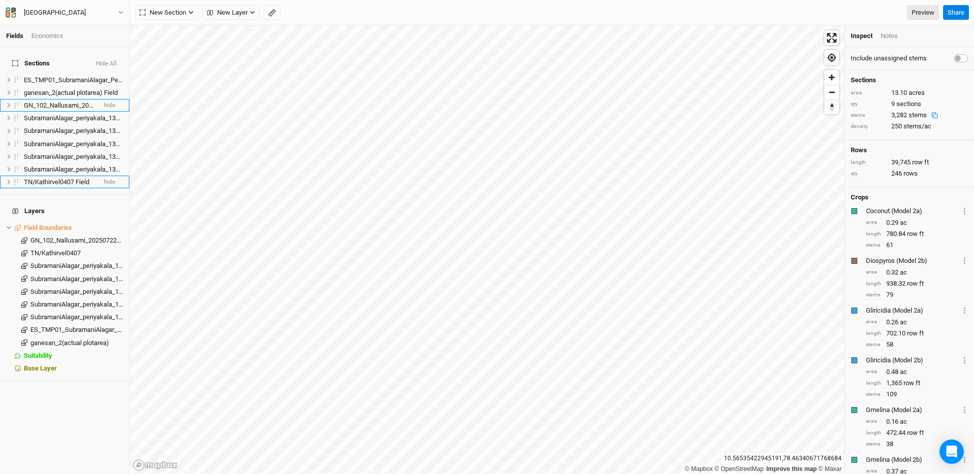
click at [528, 473] on html "Fields Economics Sections Hide All ES_TMP01_SubramaniAlagar_Periyakala_20250802…" at bounding box center [487, 237] width 974 height 474
click at [17, 177] on label at bounding box center [18, 181] width 13 height 13
click at [17, 179] on input "checkbox" at bounding box center [18, 182] width 7 height 7
checkbox input "true"
click at [10, 179] on icon at bounding box center [9, 182] width 6 height 6
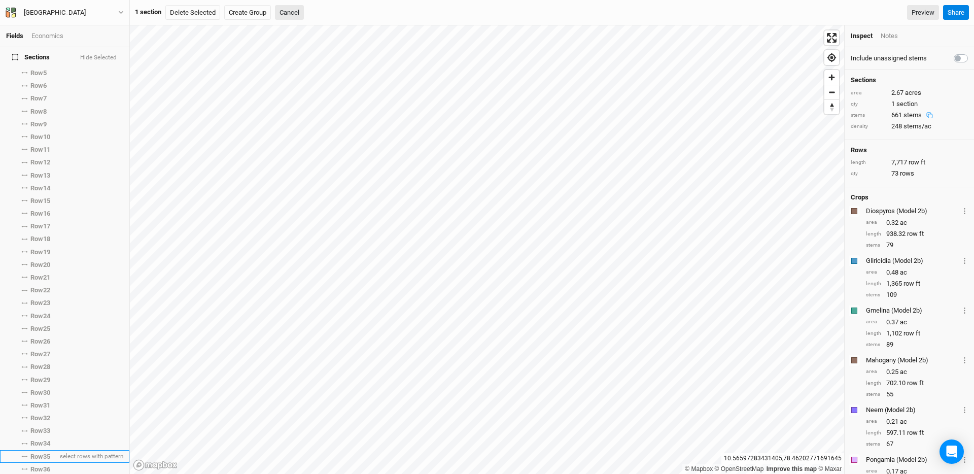
scroll to position [233, 0]
click at [40, 456] on span "Row 40" at bounding box center [40, 460] width 20 height 8
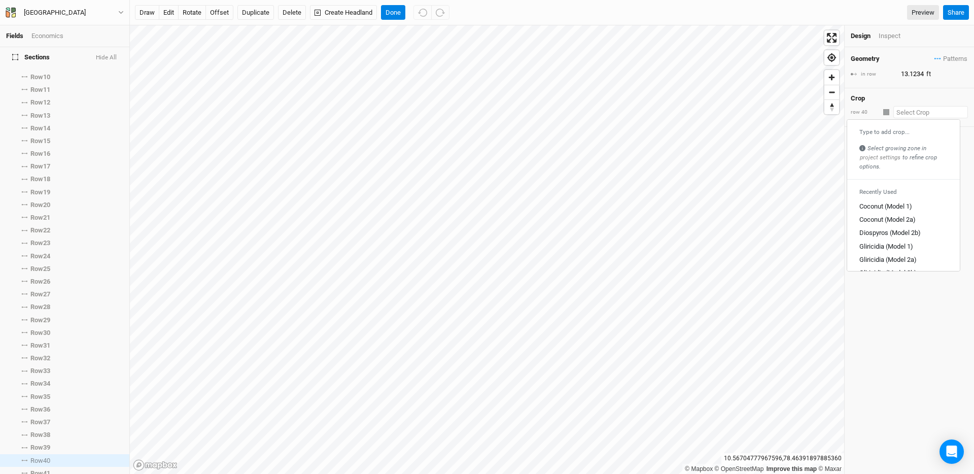
click at [905, 115] on input "text" at bounding box center [930, 112] width 75 height 12
click at [897, 133] on div "Type to add crop..." at bounding box center [903, 132] width 88 height 8
type input "No"
type input "None"
click at [903, 150] on mark "None" at bounding box center [899, 147] width 15 height 8
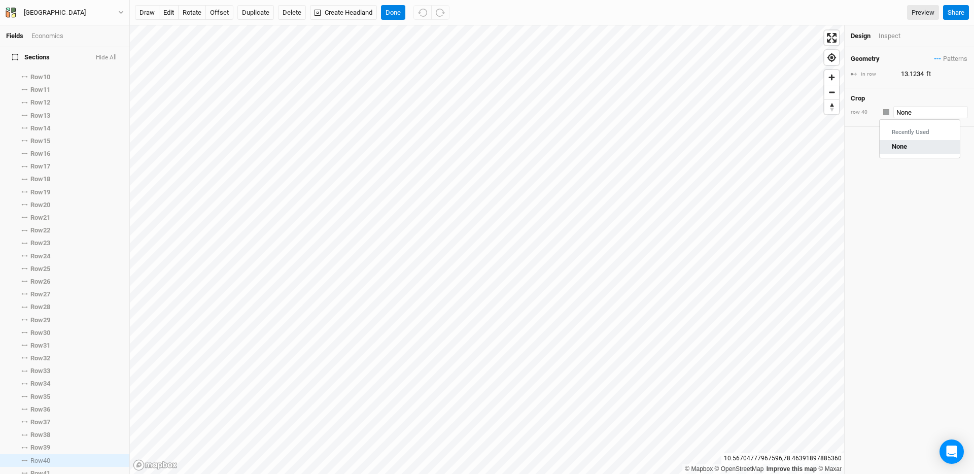
type input "None"
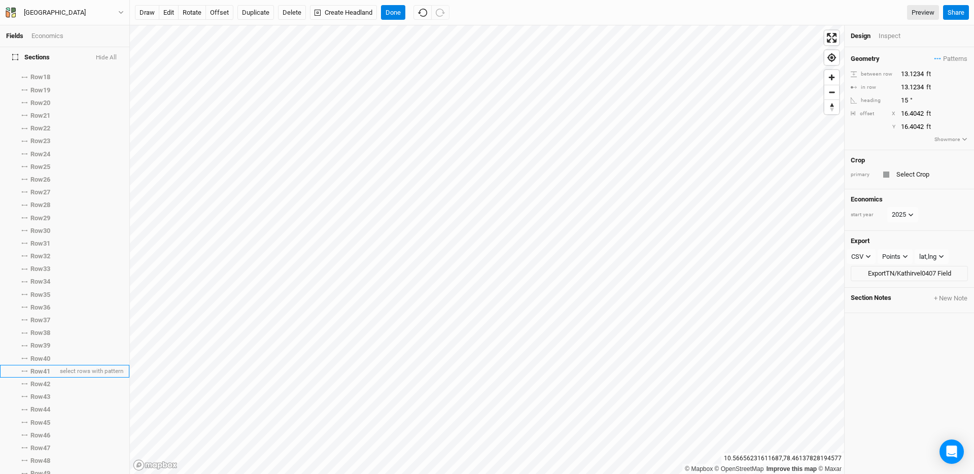
scroll to position [415, 0]
click at [47, 438] on li "Row 53 select rows with crop" at bounding box center [64, 444] width 129 height 13
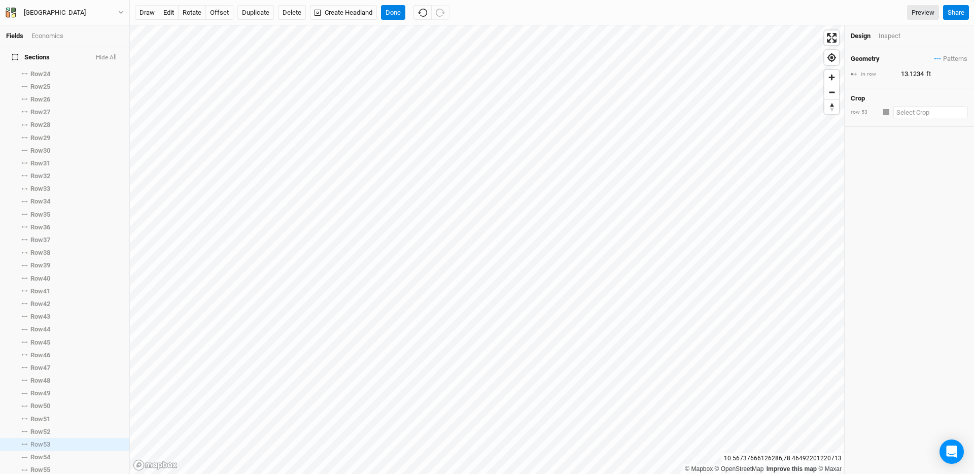
click at [916, 110] on input "text" at bounding box center [930, 112] width 75 height 12
click at [891, 130] on div "Type to add crop..." at bounding box center [903, 132] width 88 height 8
type input "No"
type input "None"
click at [896, 146] on mark "None" at bounding box center [899, 147] width 15 height 8
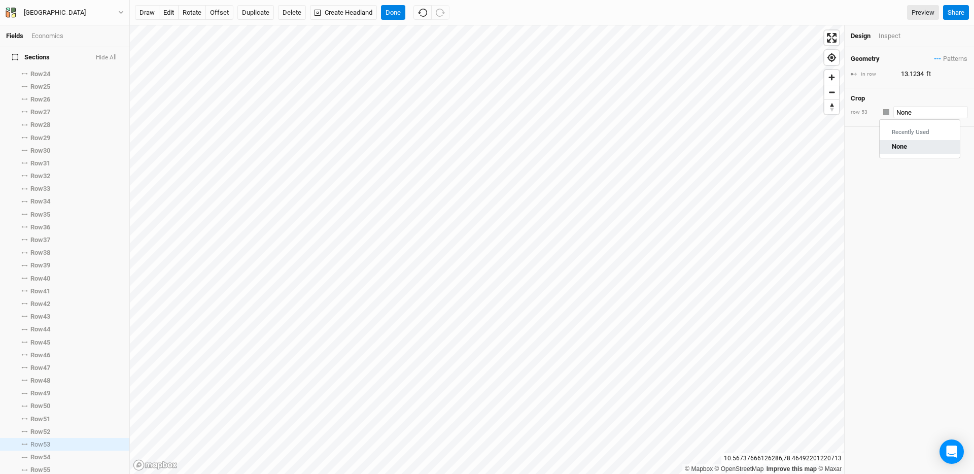
type input "None"
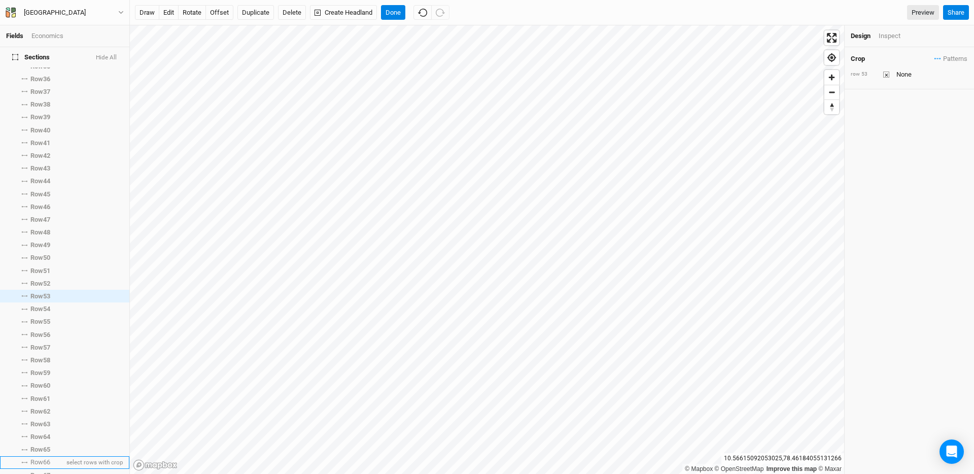
click at [40, 458] on span "Row 66" at bounding box center [40, 462] width 20 height 8
click at [913, 110] on input "text" at bounding box center [930, 112] width 75 height 12
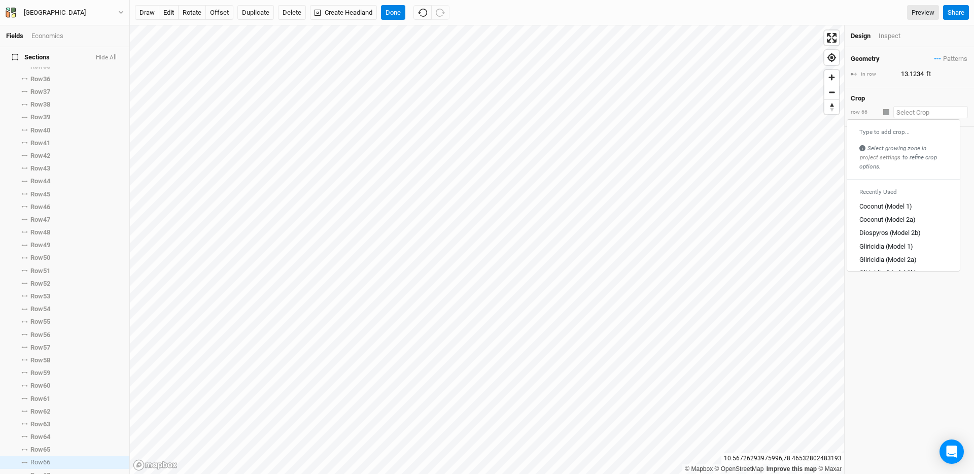
click at [881, 130] on div "Type to add crop..." at bounding box center [903, 132] width 88 height 8
type input "No"
type input "None"
click at [902, 143] on mark "None" at bounding box center [899, 147] width 15 height 8
type input "None"
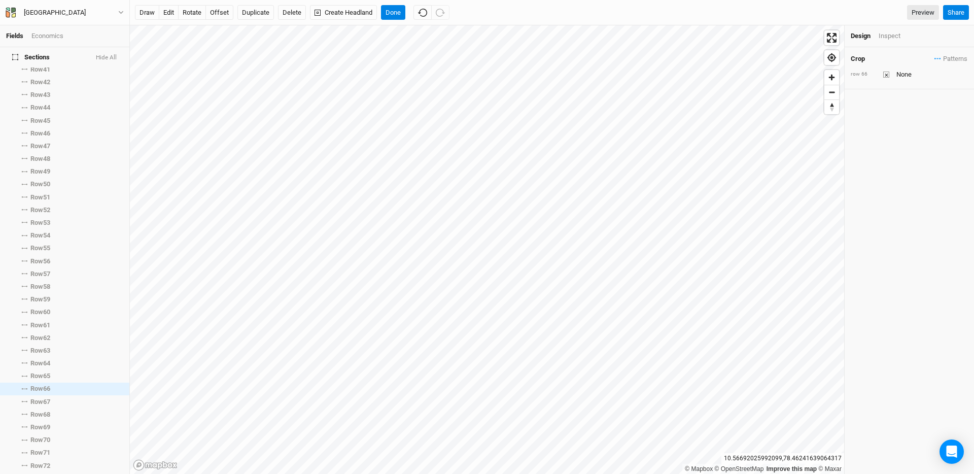
scroll to position [904, 0]
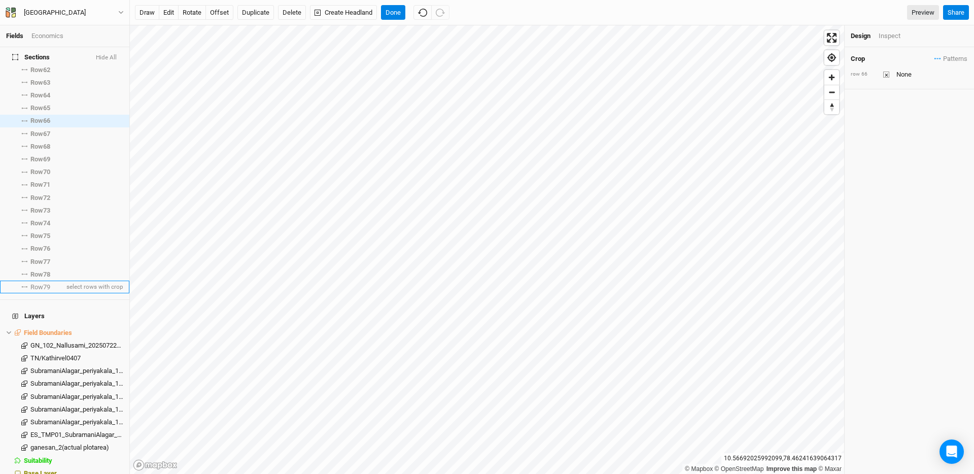
click at [56, 285] on li "Row 79 select rows with crop" at bounding box center [64, 286] width 129 height 13
click at [906, 114] on input "text" at bounding box center [930, 112] width 75 height 12
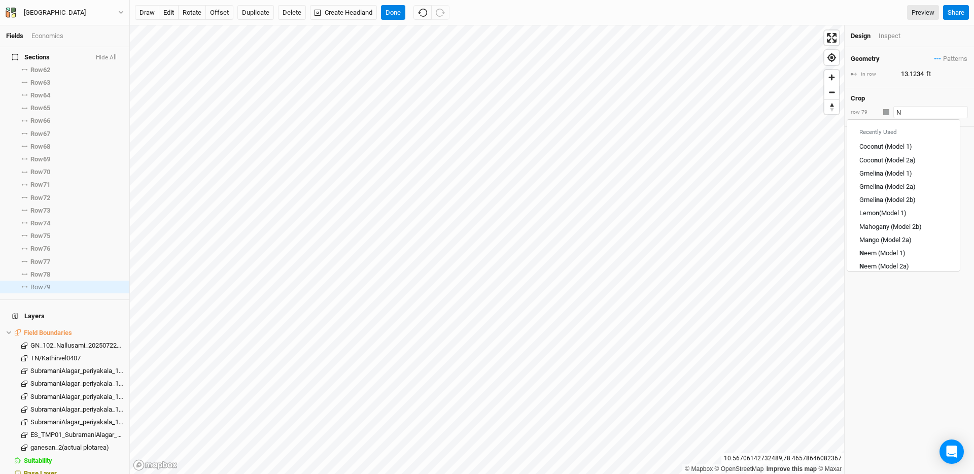
type input "No"
type input "None"
type input "Nonw"
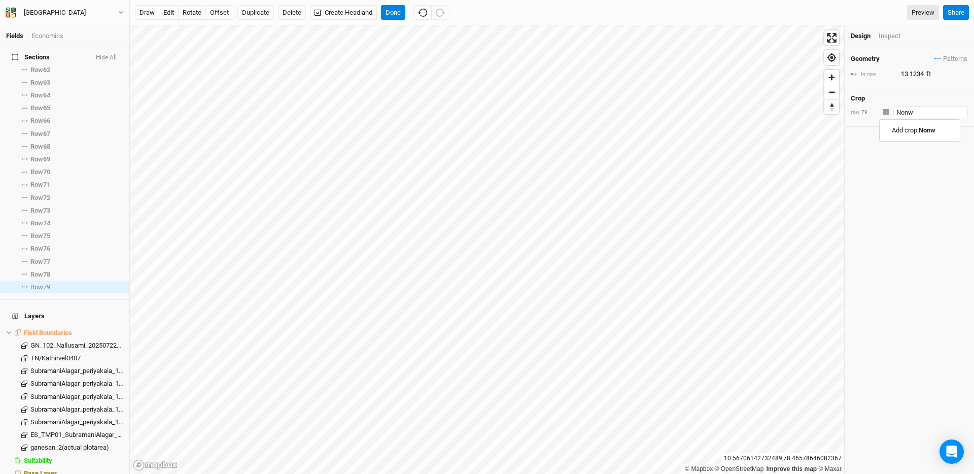
type input "Non"
type input "None"
click at [906, 147] on mark "None" at bounding box center [899, 147] width 15 height 8
type input "None"
click at [391, 13] on button "Done" at bounding box center [393, 12] width 24 height 15
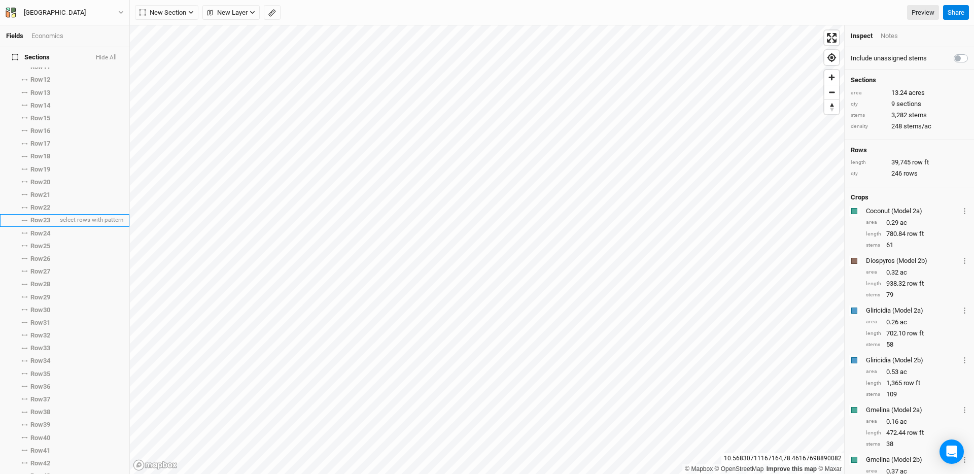
scroll to position [0, 0]
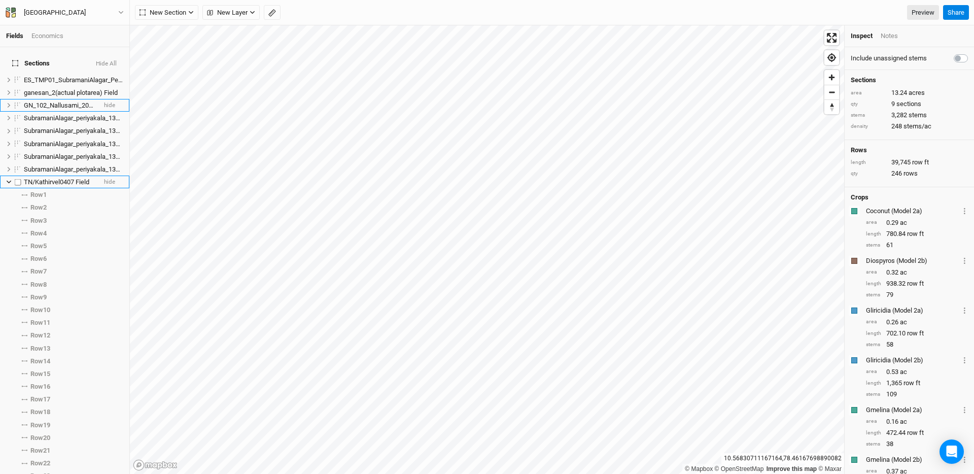
click at [8, 179] on icon at bounding box center [9, 182] width 6 height 6
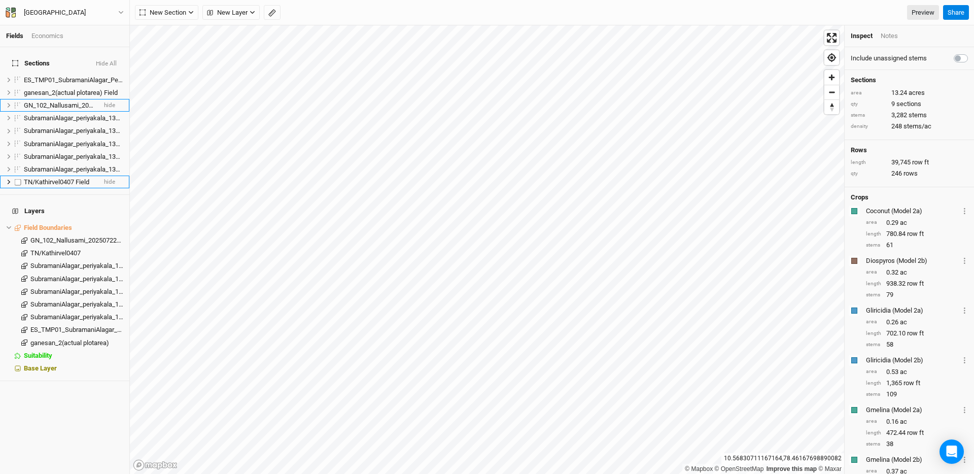
click at [22, 175] on label at bounding box center [18, 181] width 13 height 13
click at [21, 179] on input "checkbox" at bounding box center [18, 182] width 7 height 7
click at [19, 175] on label at bounding box center [18, 181] width 13 height 13
click at [19, 179] on input "checkbox" at bounding box center [18, 182] width 7 height 7
checkbox input "false"
